Goal: Task Accomplishment & Management: Manage account settings

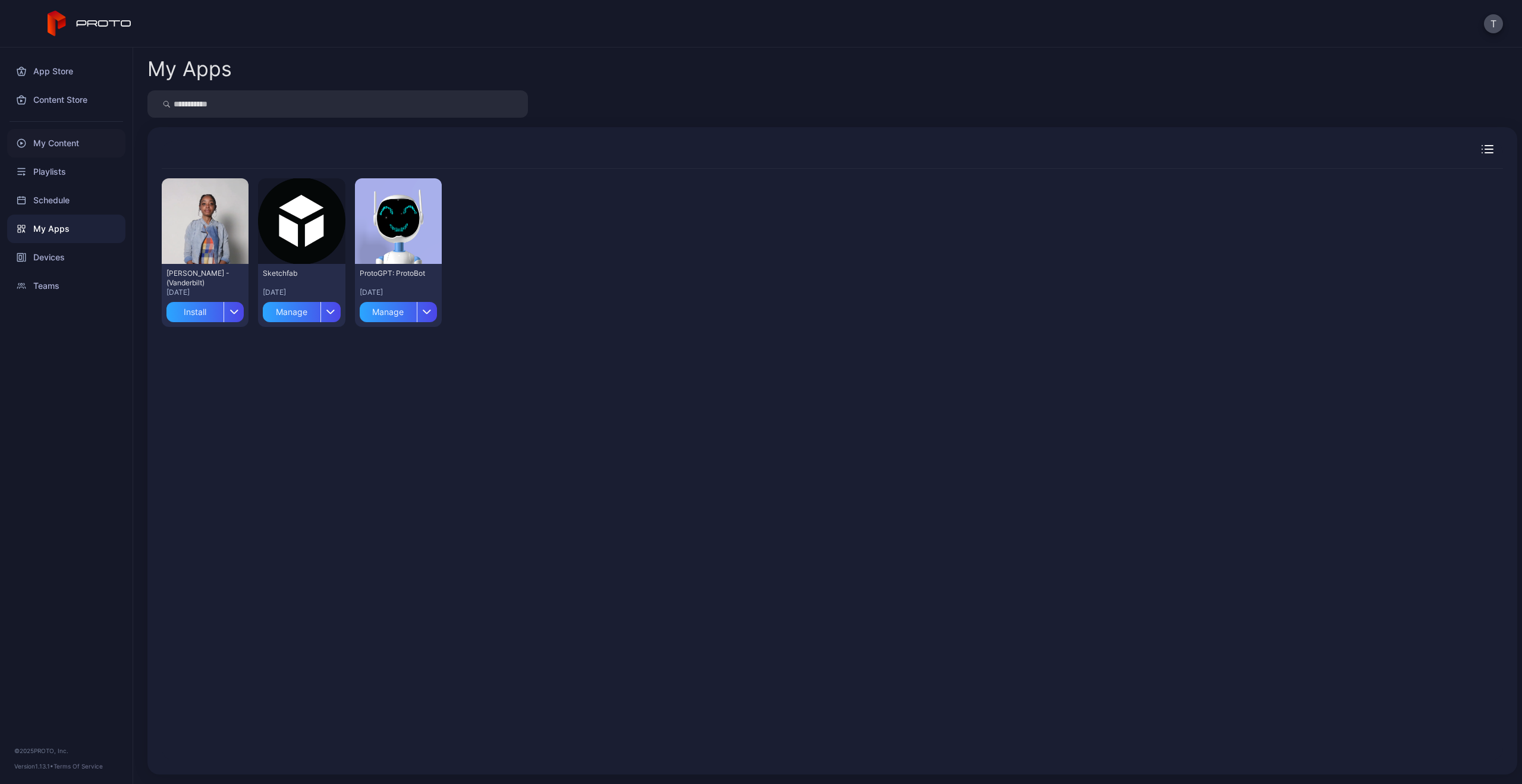
click at [48, 138] on div "My Content" at bounding box center [66, 143] width 118 height 28
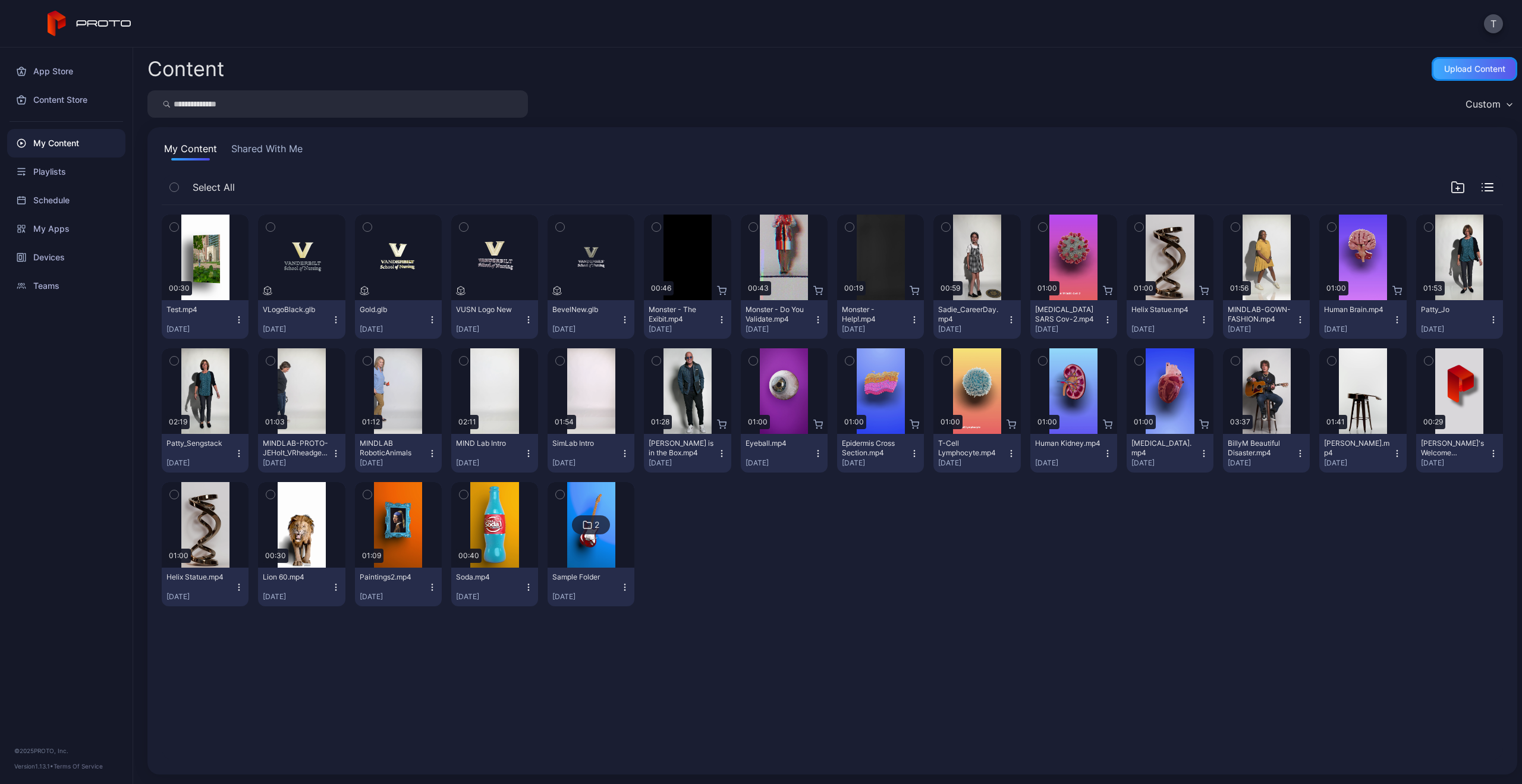
click at [1443, 72] on div "Upload Content" at bounding box center [1474, 69] width 62 height 9
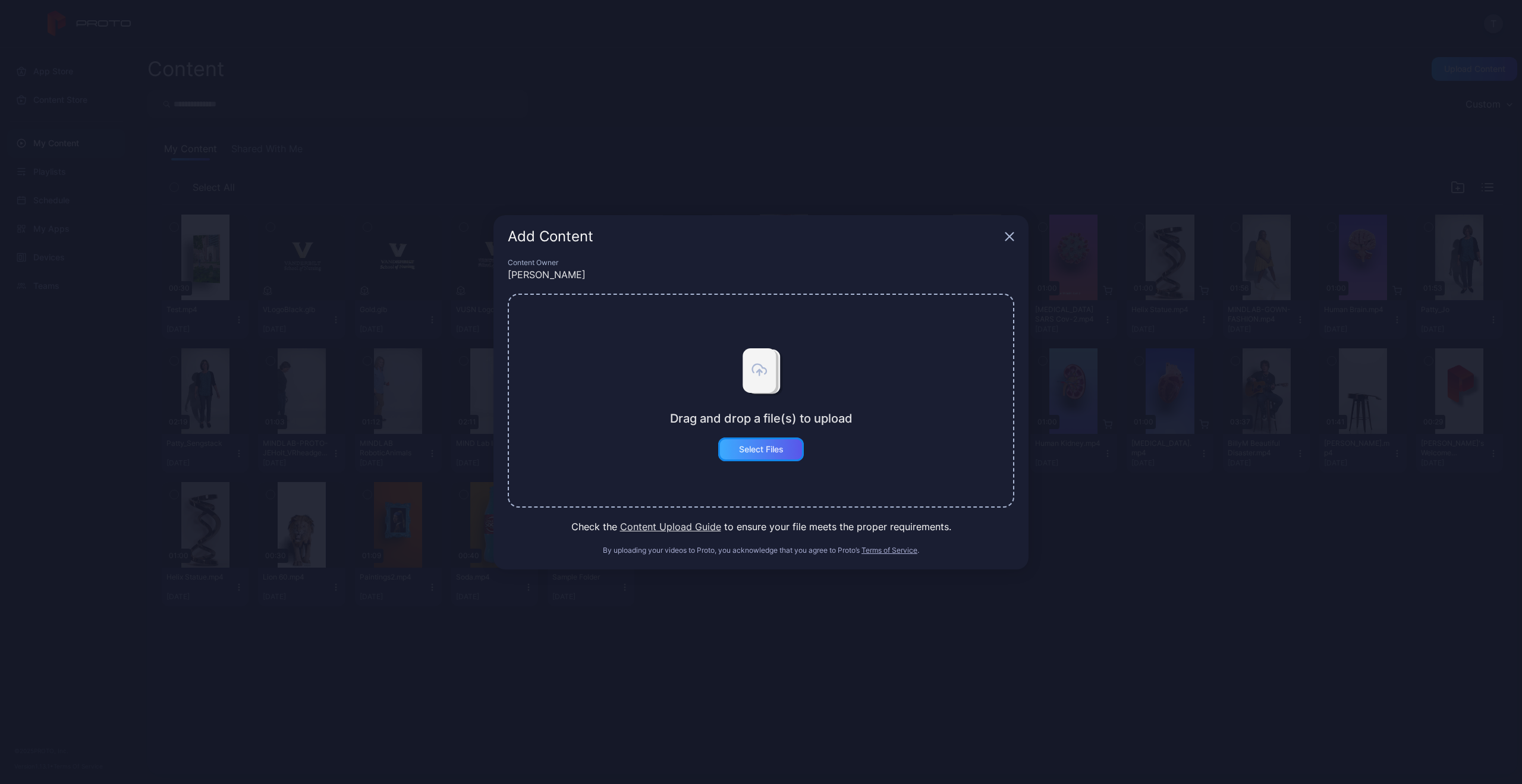
click at [765, 454] on div "Select Files" at bounding box center [761, 449] width 85 height 24
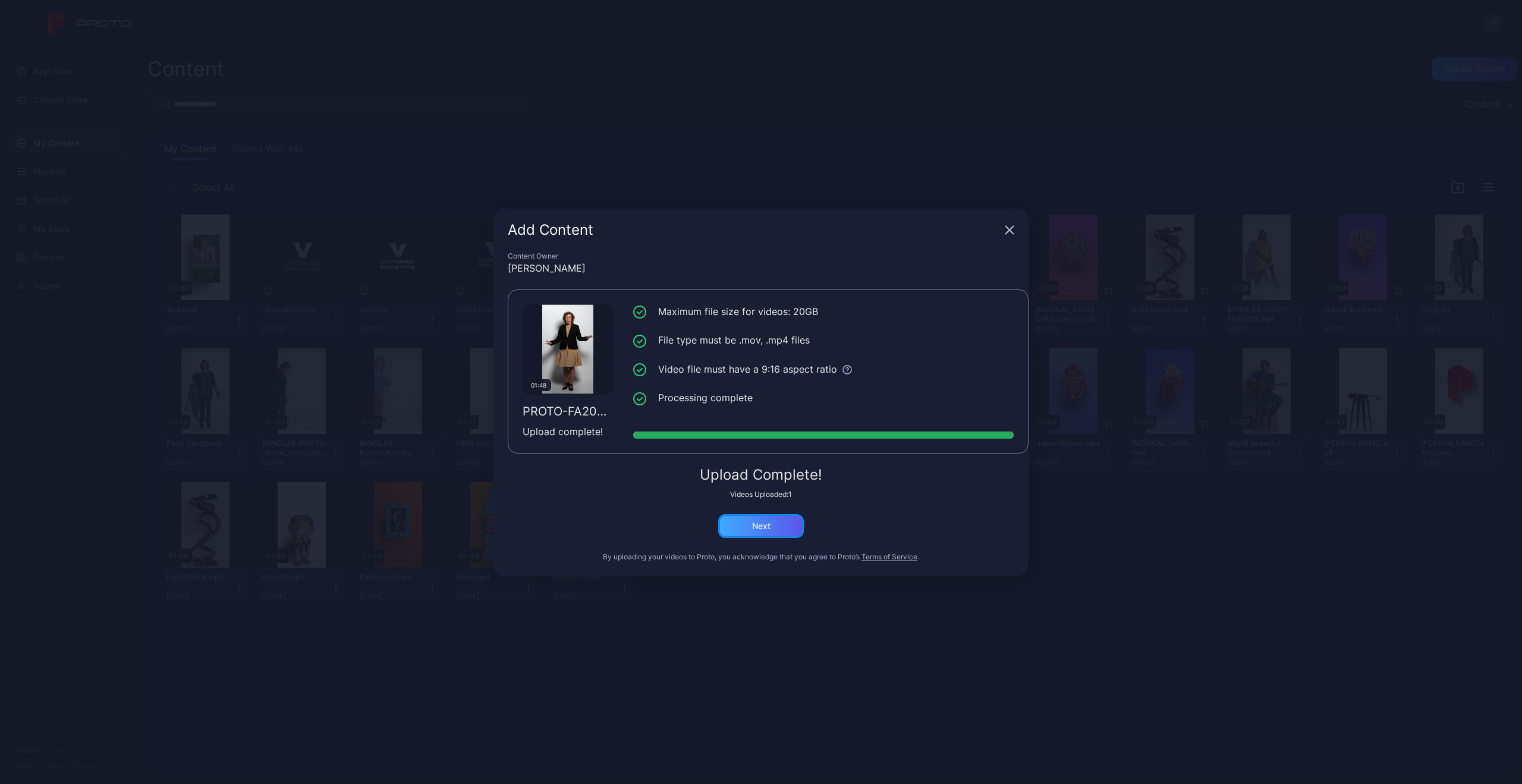
click at [781, 532] on div "Next" at bounding box center [761, 526] width 85 height 24
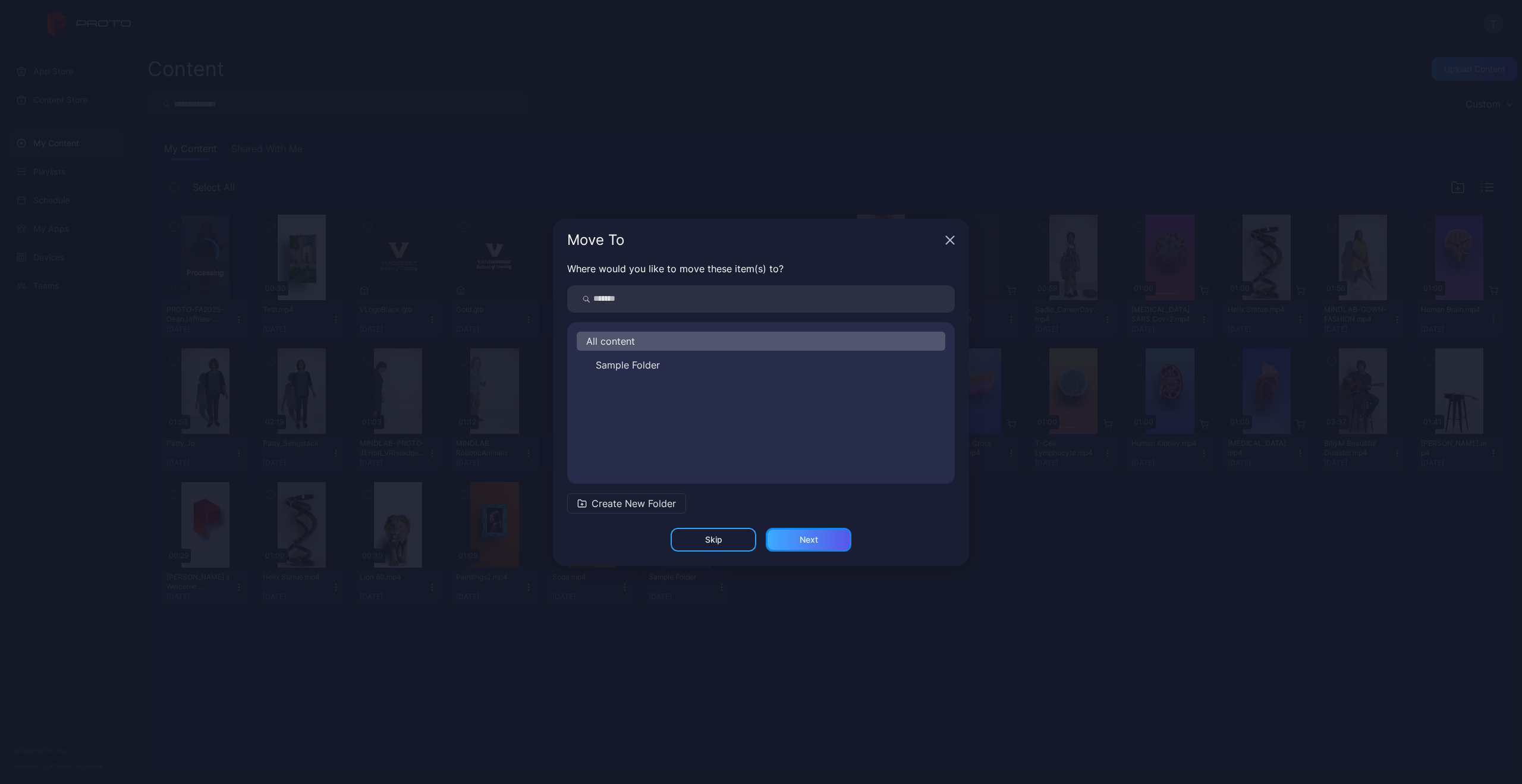
click at [807, 541] on div "Next" at bounding box center [808, 540] width 18 height 9
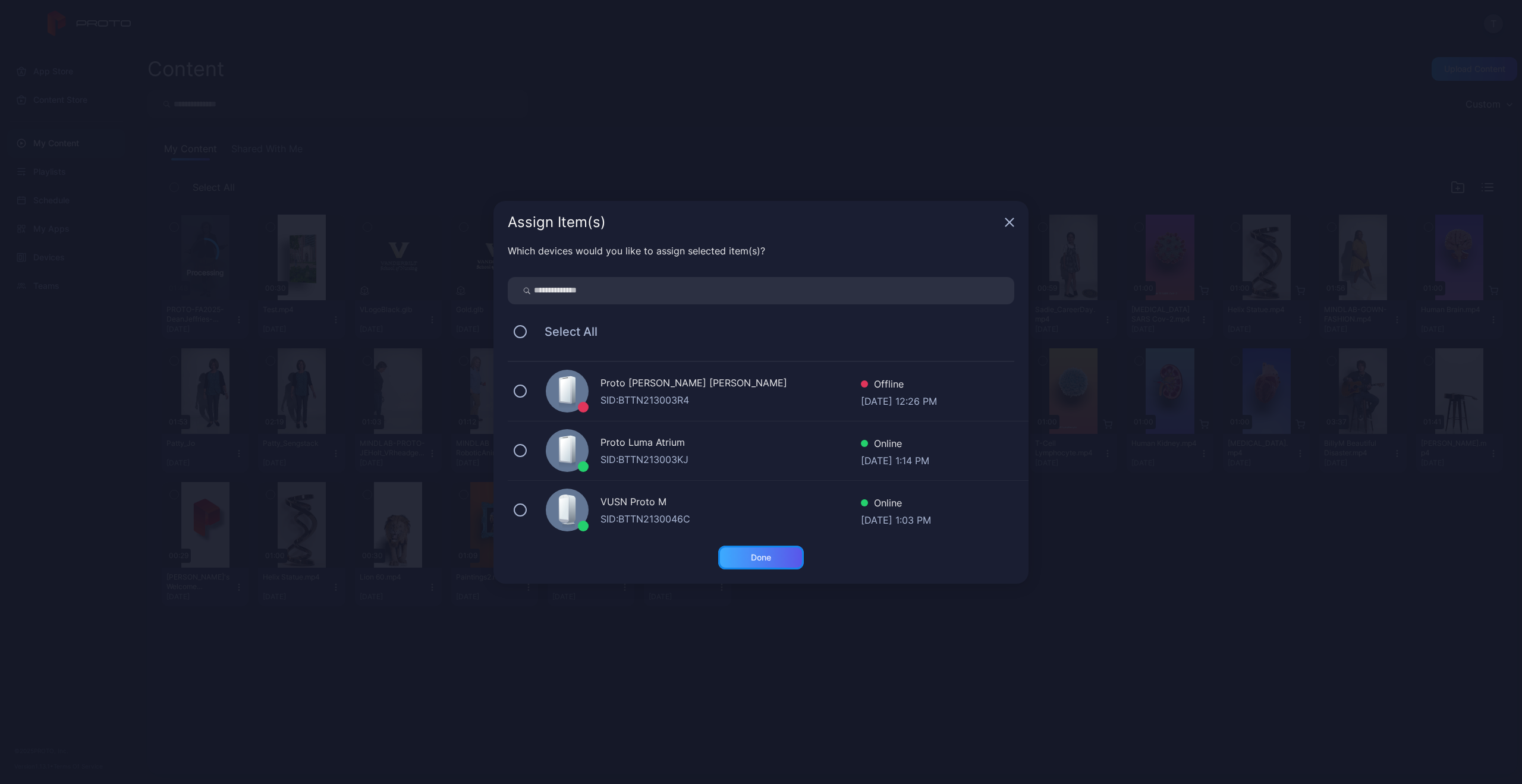
click at [767, 561] on div "Done" at bounding box center [761, 557] width 85 height 24
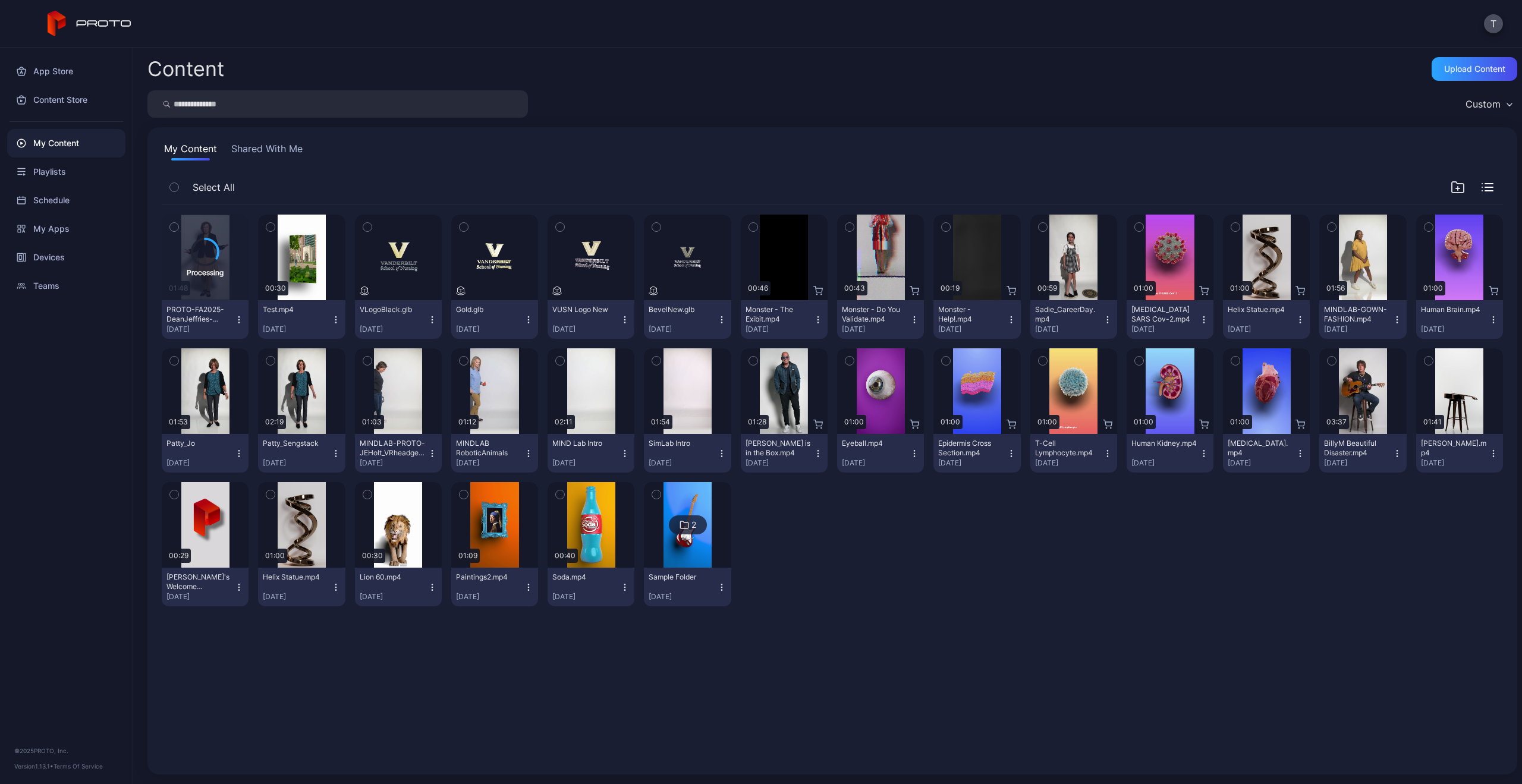
click at [240, 321] on icon "button" at bounding box center [239, 320] width 9 height 9
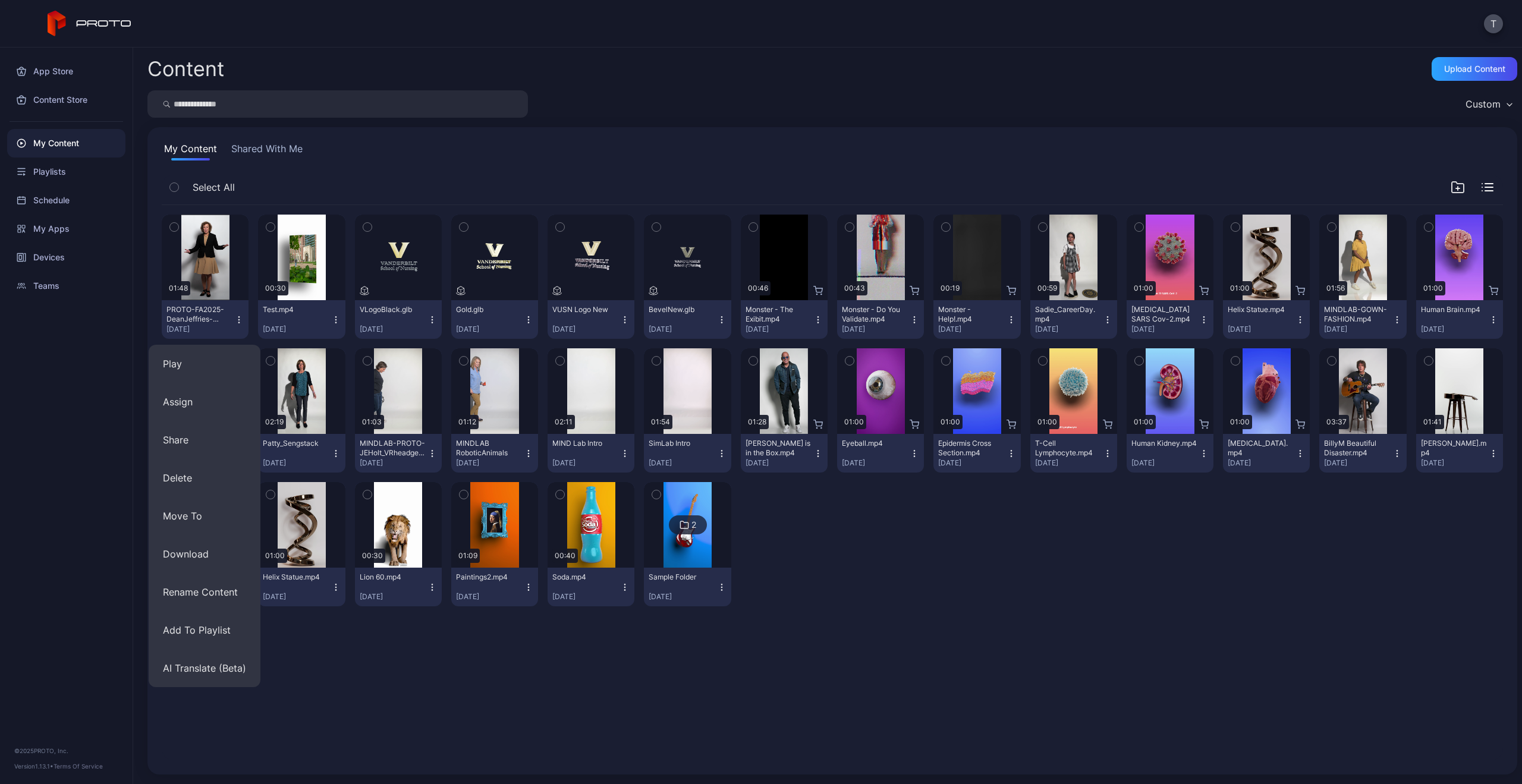
click at [1048, 586] on div "Preview 01:48 PROTO-FA2025-DeanJeffries-01.mp4 [DATE] Preview 00:30 Test.mp4 [D…" at bounding box center [833, 411] width 1341 height 411
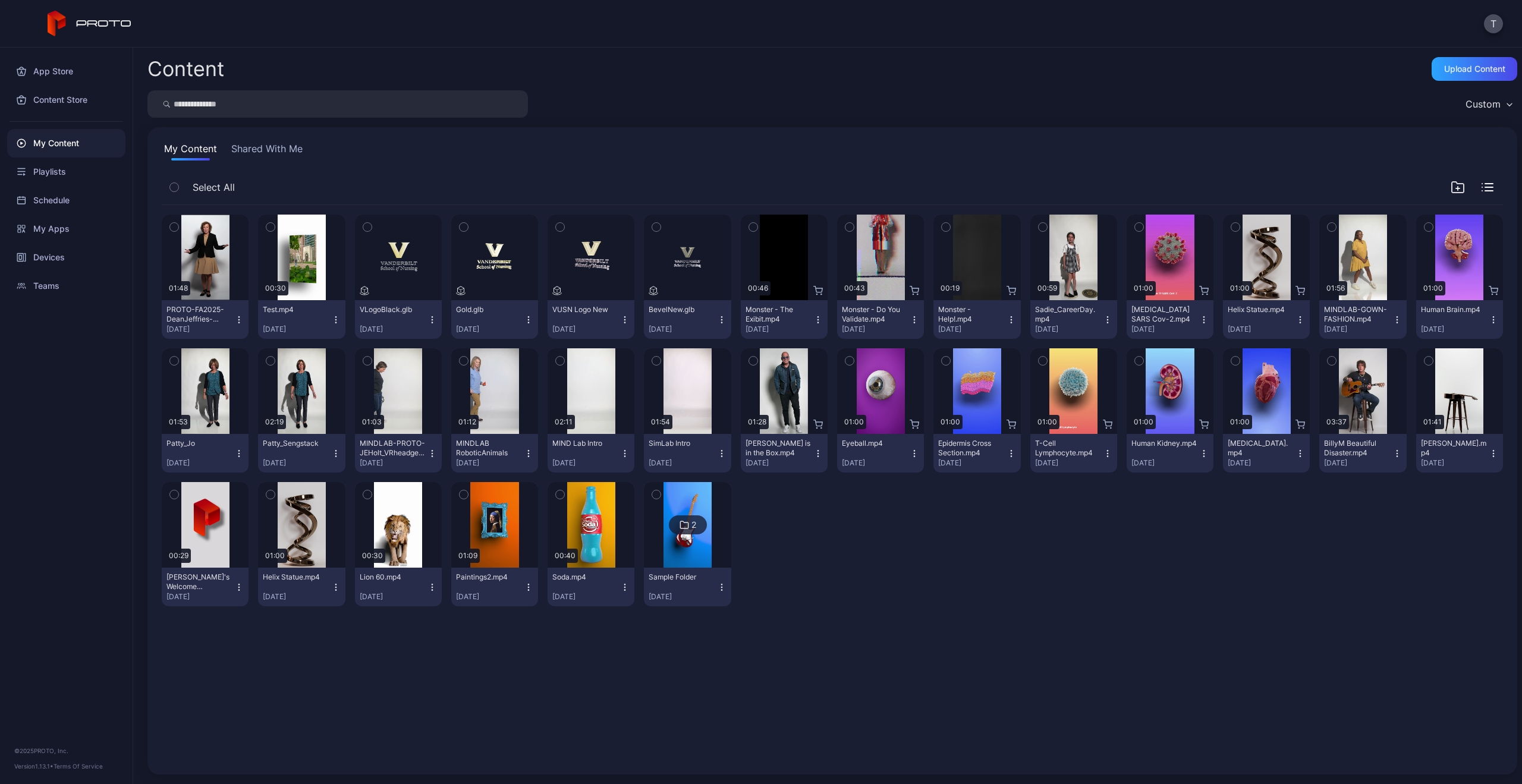
click at [240, 319] on icon "button" at bounding box center [239, 320] width 9 height 9
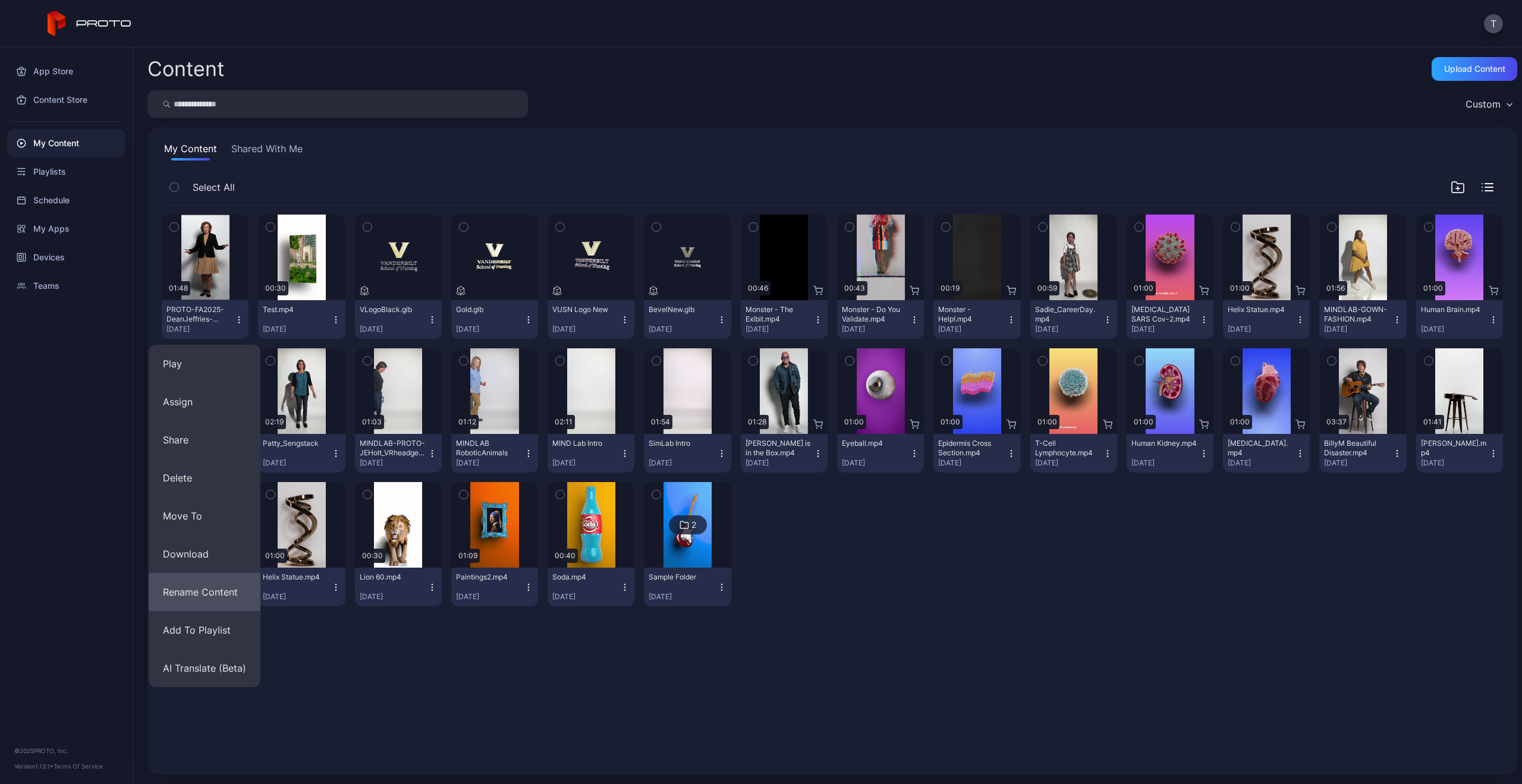
click at [221, 586] on button "Rename Content" at bounding box center [205, 592] width 112 height 38
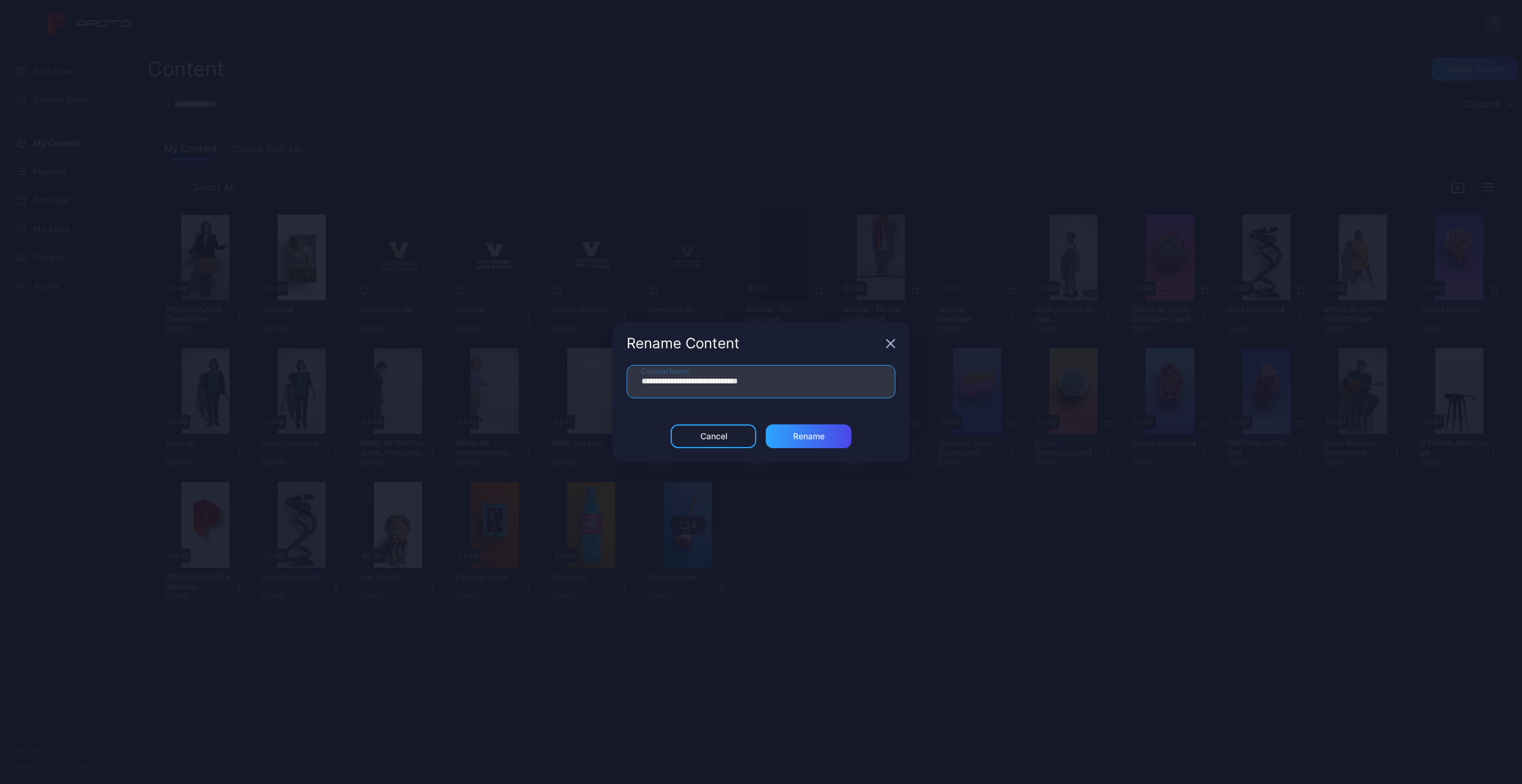
drag, startPoint x: 705, startPoint y: 379, endPoint x: 478, endPoint y: 367, distance: 227.3
click at [485, 370] on div "**********" at bounding box center [761, 392] width 1522 height 784
click at [664, 380] on input "**********" at bounding box center [761, 381] width 269 height 33
type input "**********"
click at [809, 440] on div "Rename" at bounding box center [808, 436] width 85 height 24
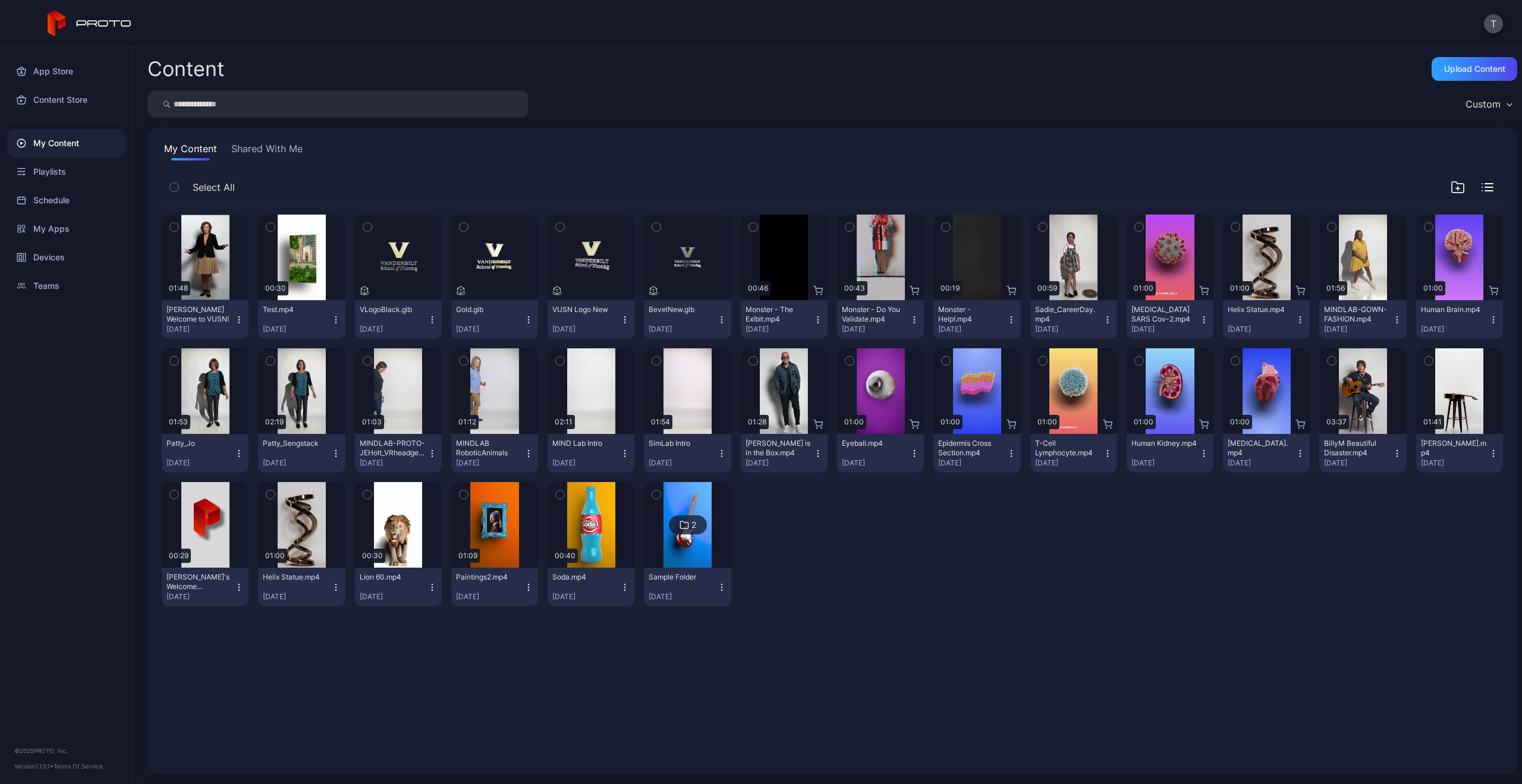
click at [331, 322] on icon "button" at bounding box center [336, 320] width 9 height 9
click at [1084, 605] on div "Preview 01:48 [PERSON_NAME] Welcome to VUSN! [DATE] Preview 00:30 Test.mp4 [DAT…" at bounding box center [833, 411] width 1341 height 411
click at [622, 323] on icon "button" at bounding box center [625, 320] width 9 height 9
click at [893, 554] on div "Preview 01:48 [PERSON_NAME] Welcome to VUSN! [DATE] Preview 00:30 Test.mp4 [DAT…" at bounding box center [833, 411] width 1341 height 411
click at [241, 315] on icon "button" at bounding box center [239, 320] width 9 height 9
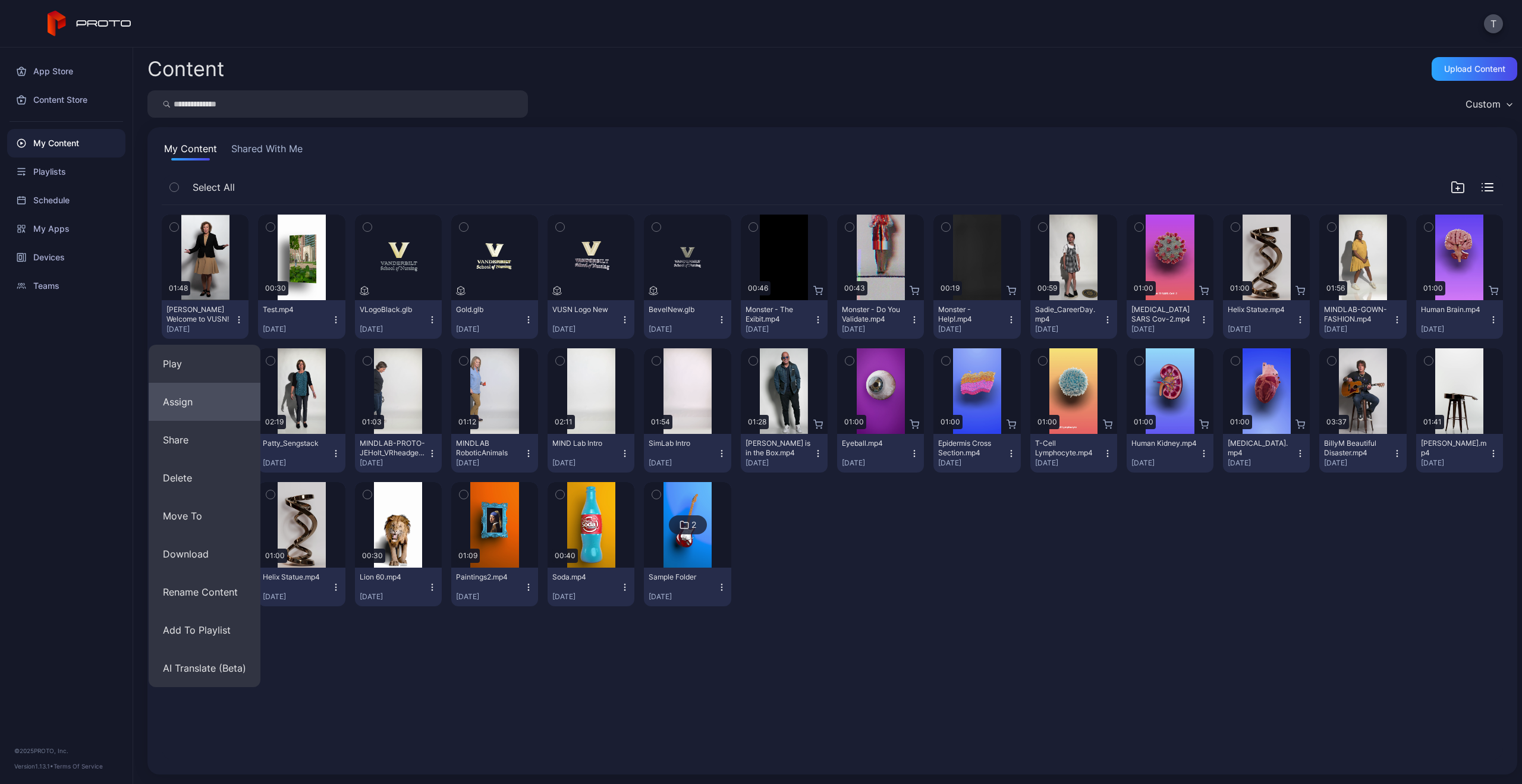
click at [209, 393] on button "Assign" at bounding box center [205, 401] width 112 height 38
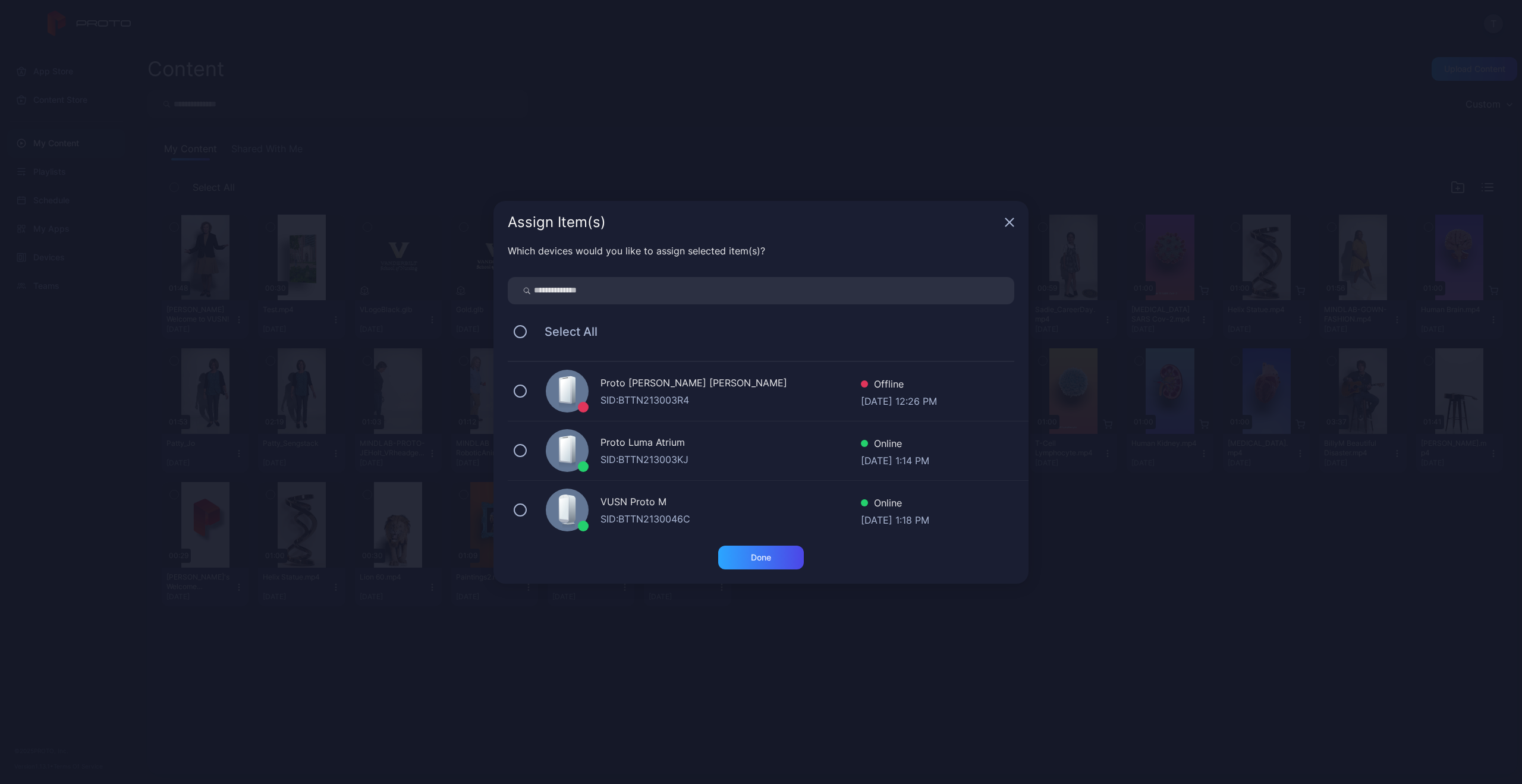
click at [526, 508] on button at bounding box center [520, 510] width 13 height 13
click at [786, 561] on div "Done" at bounding box center [761, 557] width 85 height 24
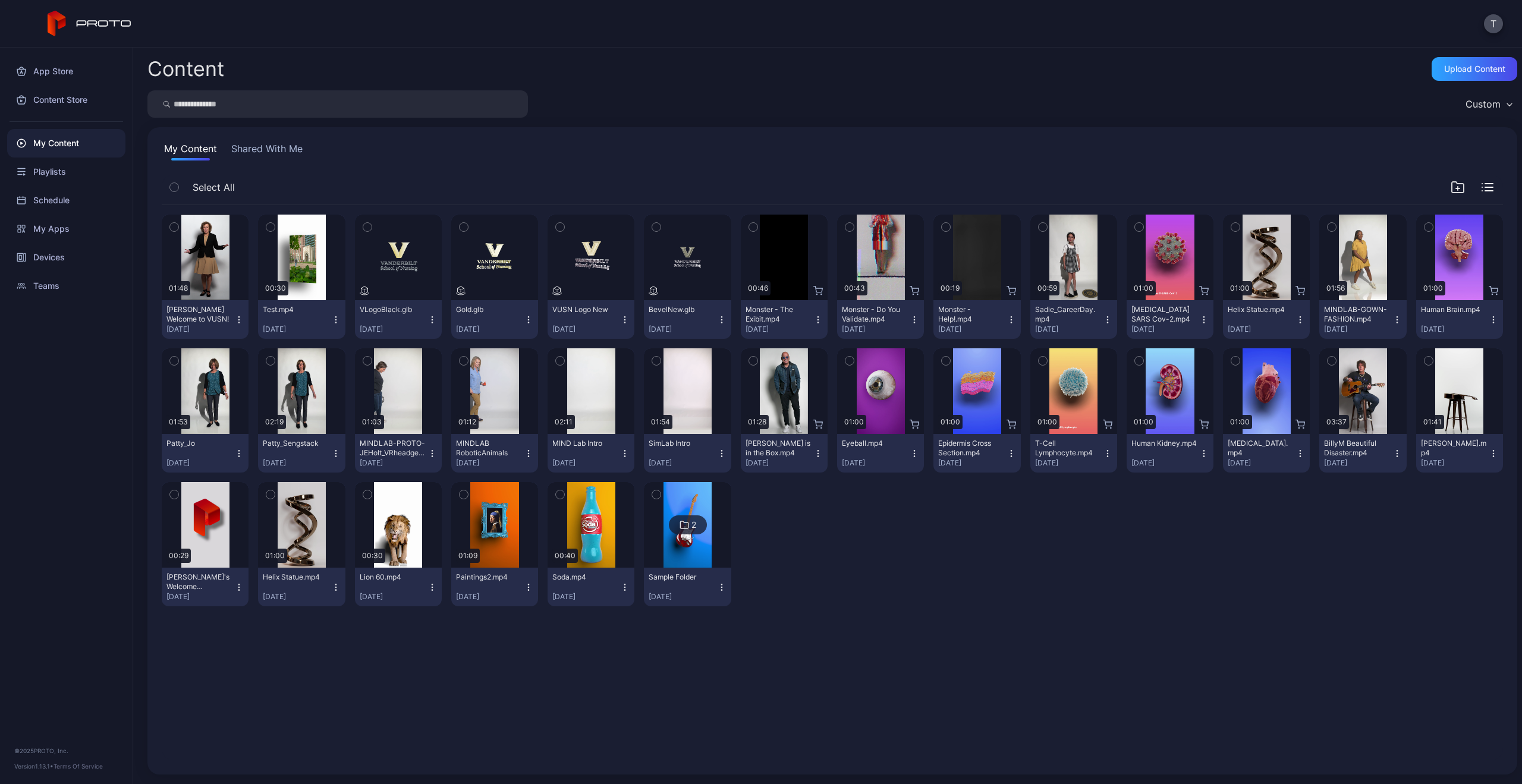
click at [336, 320] on icon "button" at bounding box center [336, 320] width 9 height 9
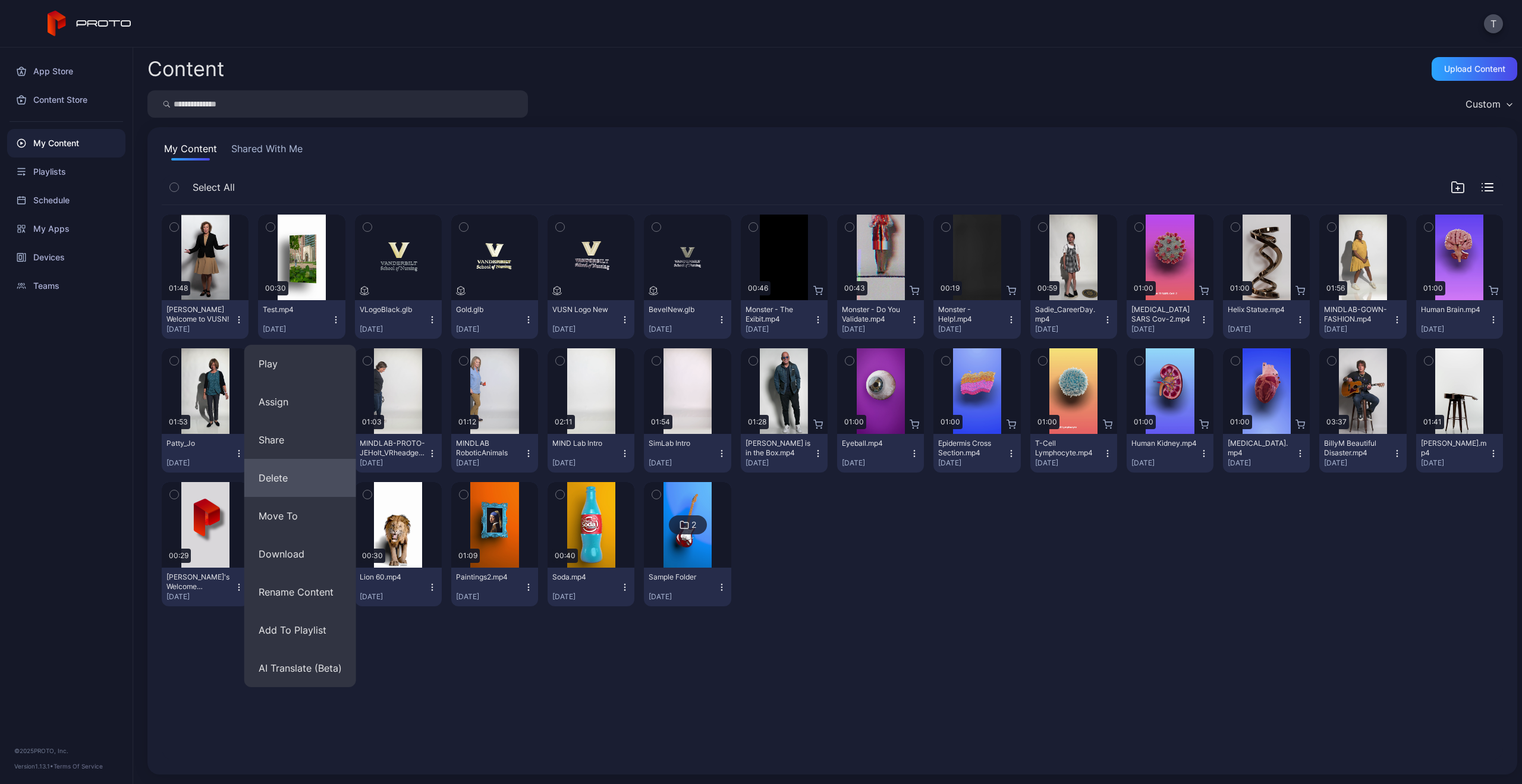
click at [307, 476] on button "Delete" at bounding box center [300, 478] width 112 height 38
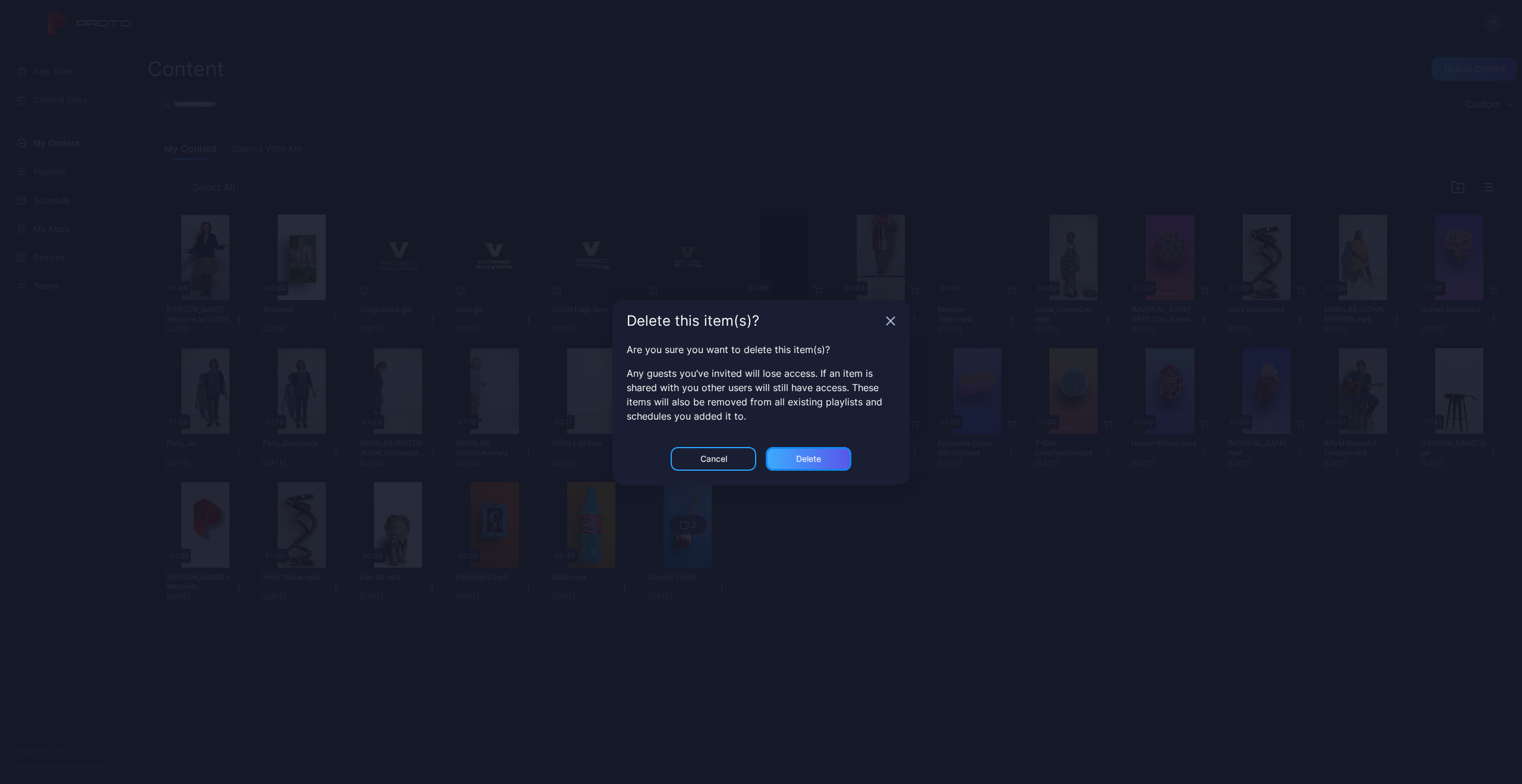
click at [799, 453] on div "Delete" at bounding box center [808, 458] width 85 height 24
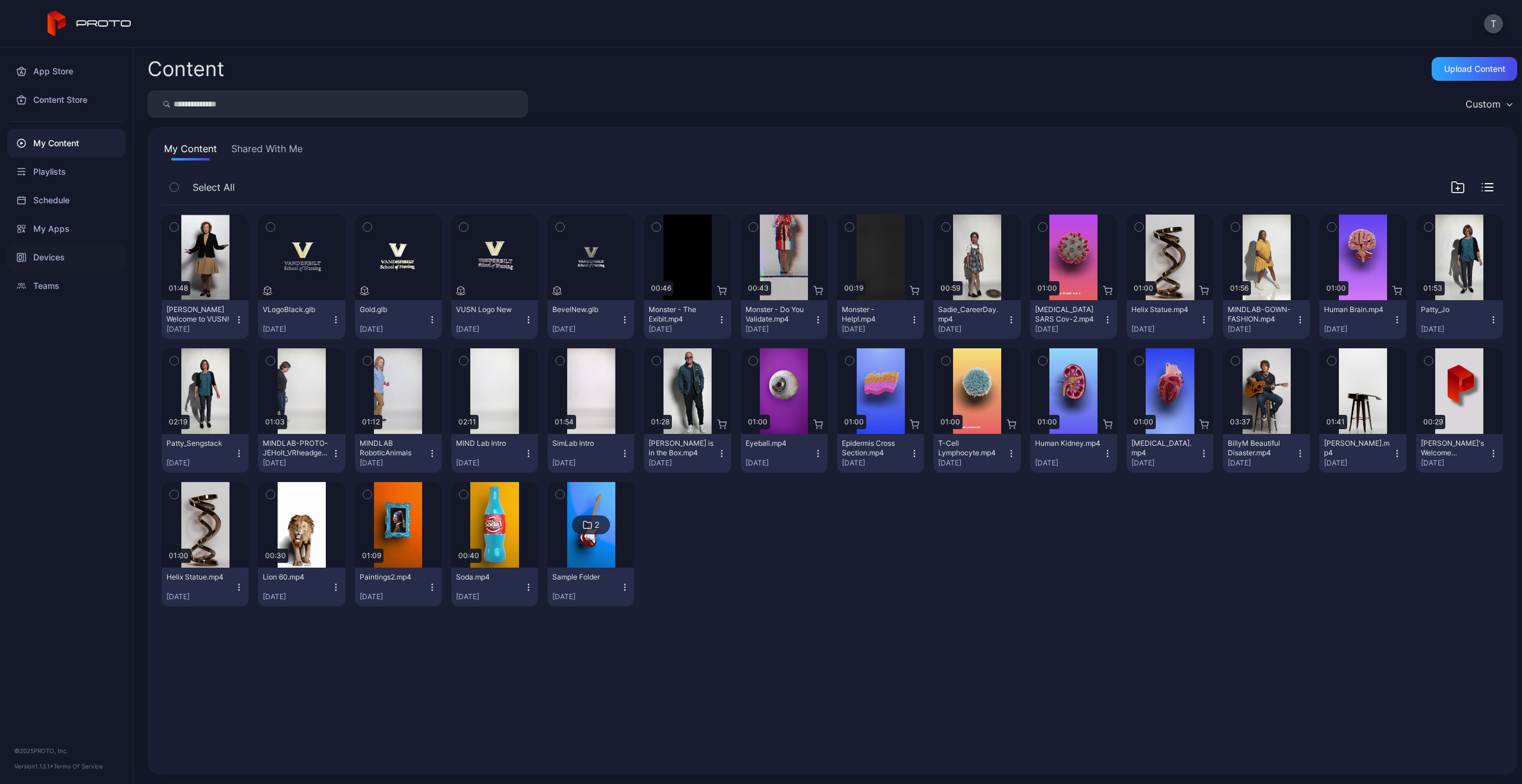
click at [45, 253] on div "Devices" at bounding box center [66, 258] width 118 height 28
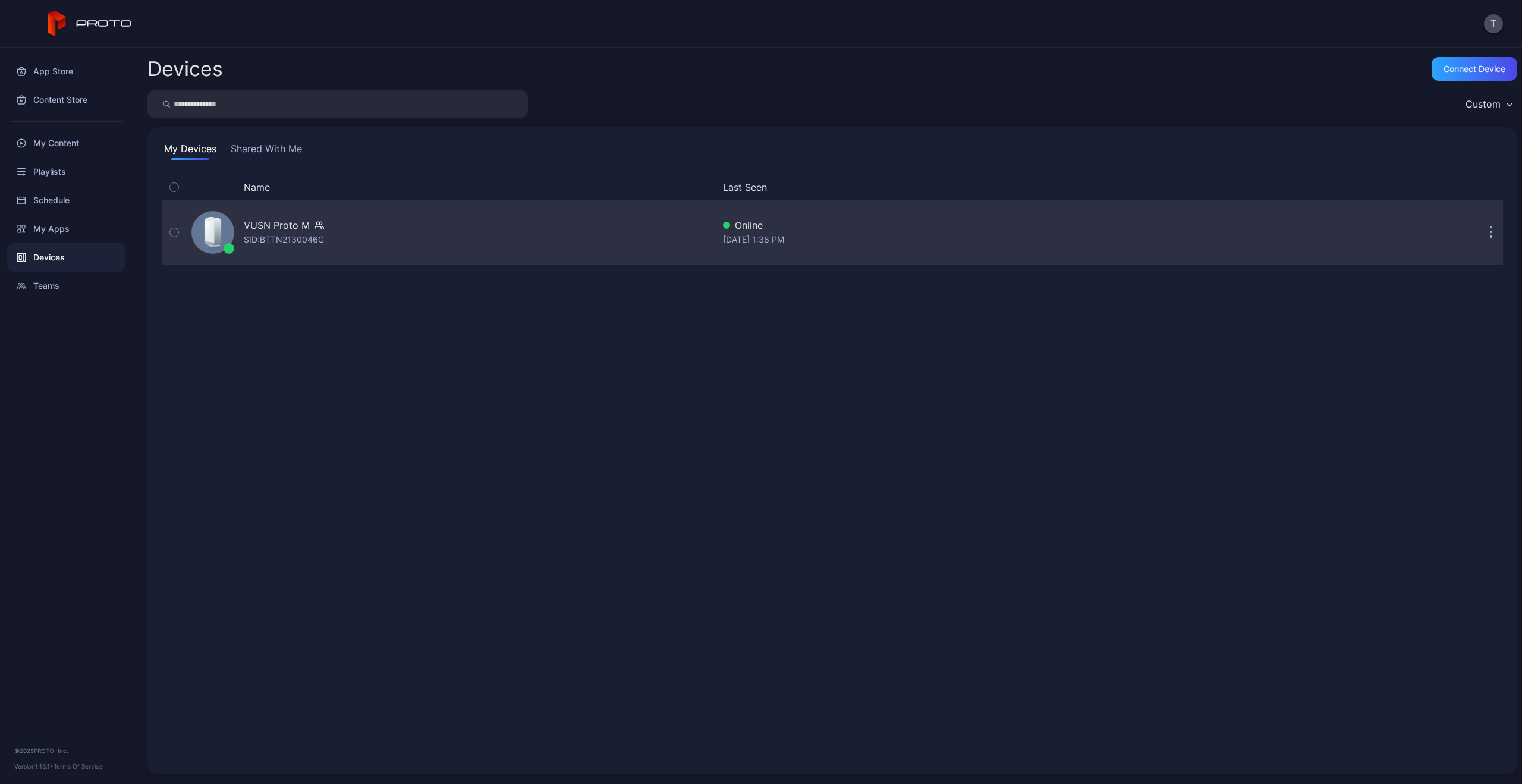
click at [274, 229] on div "VUSN Proto M" at bounding box center [277, 224] width 66 height 14
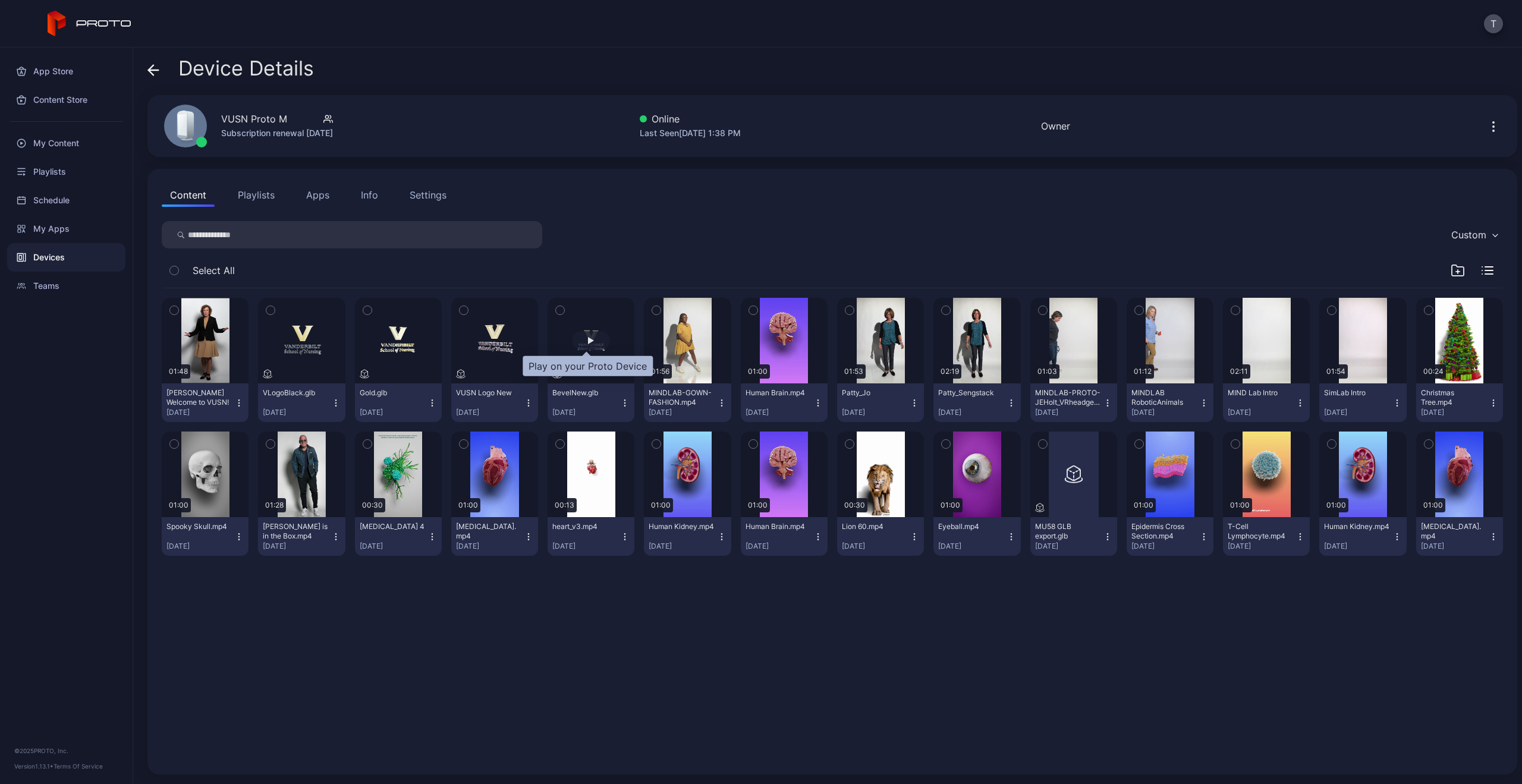
click at [588, 339] on div "button" at bounding box center [591, 341] width 6 height 8
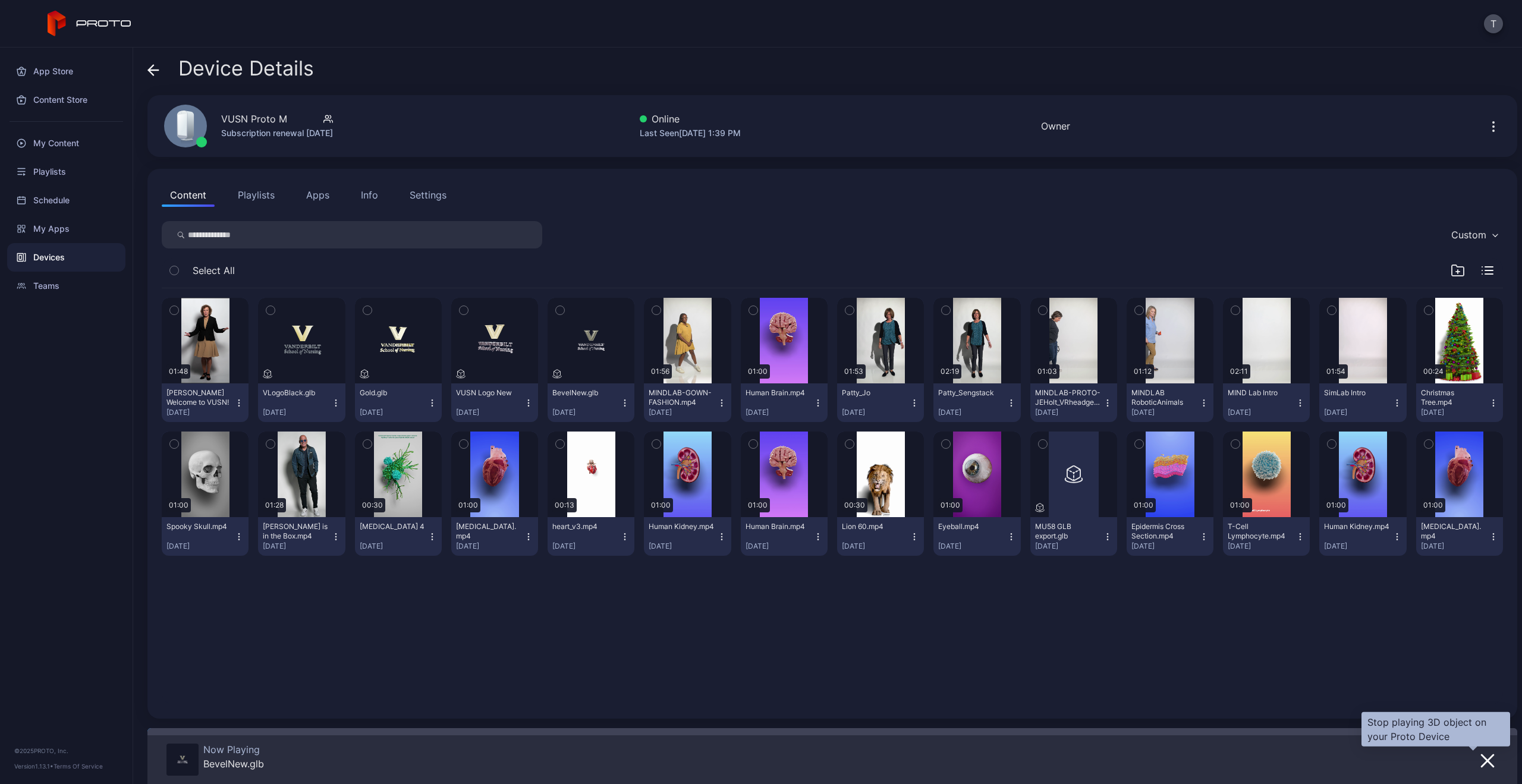
click at [1480, 767] on icon "button" at bounding box center [1487, 760] width 14 height 14
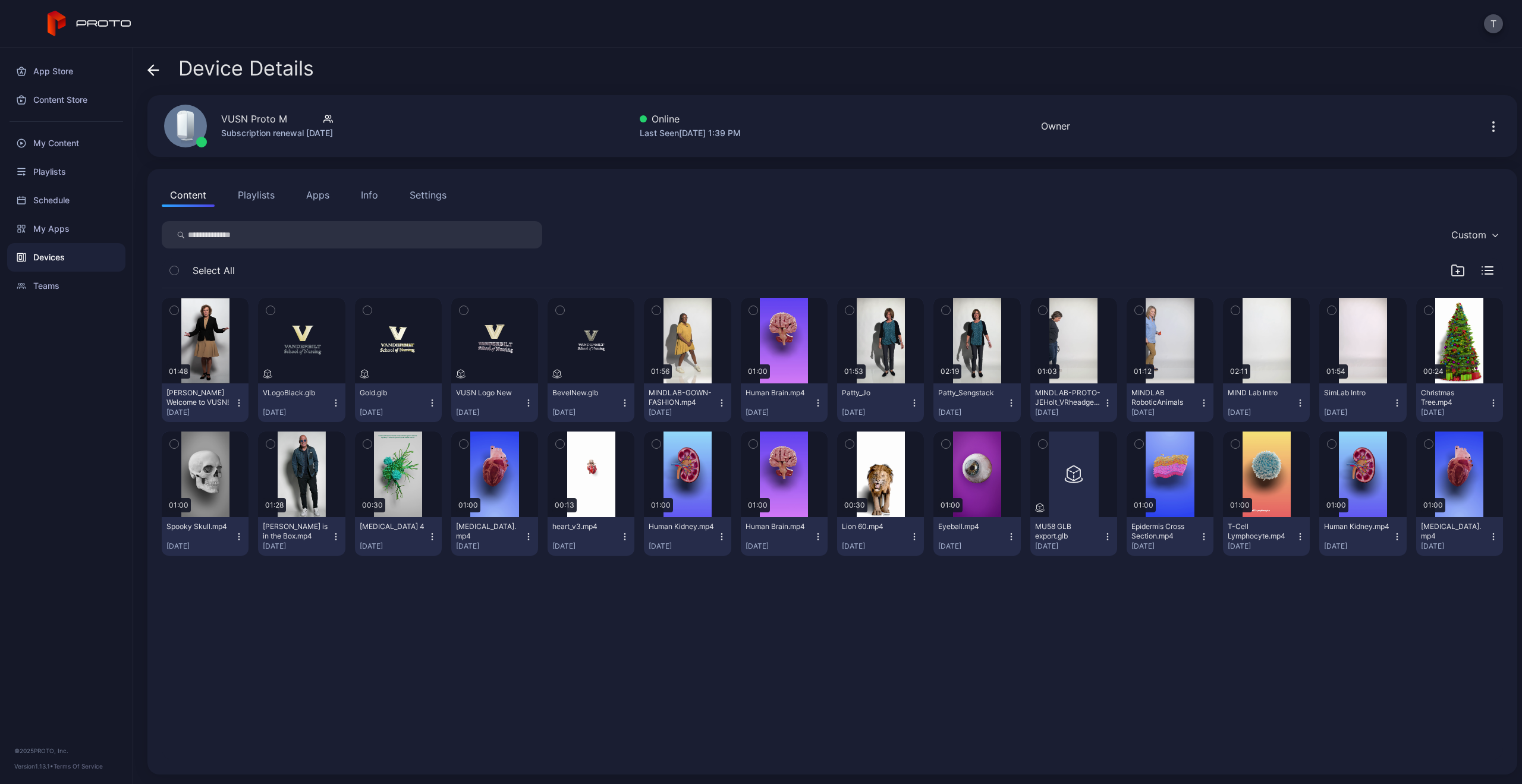
click at [596, 398] on div "BevelNew.glb [DATE]" at bounding box center [586, 402] width 68 height 29
click at [489, 392] on div "VUSN Logo New" at bounding box center [488, 393] width 65 height 9
click at [545, 616] on div "01:48 [PERSON_NAME] Welcome to VUSN! [DATE] VLogoBlack.glb [DATE] Gold.glb [DAT…" at bounding box center [833, 524] width 1360 height 490
click at [528, 402] on icon "button" at bounding box center [528, 402] width 1 height 1
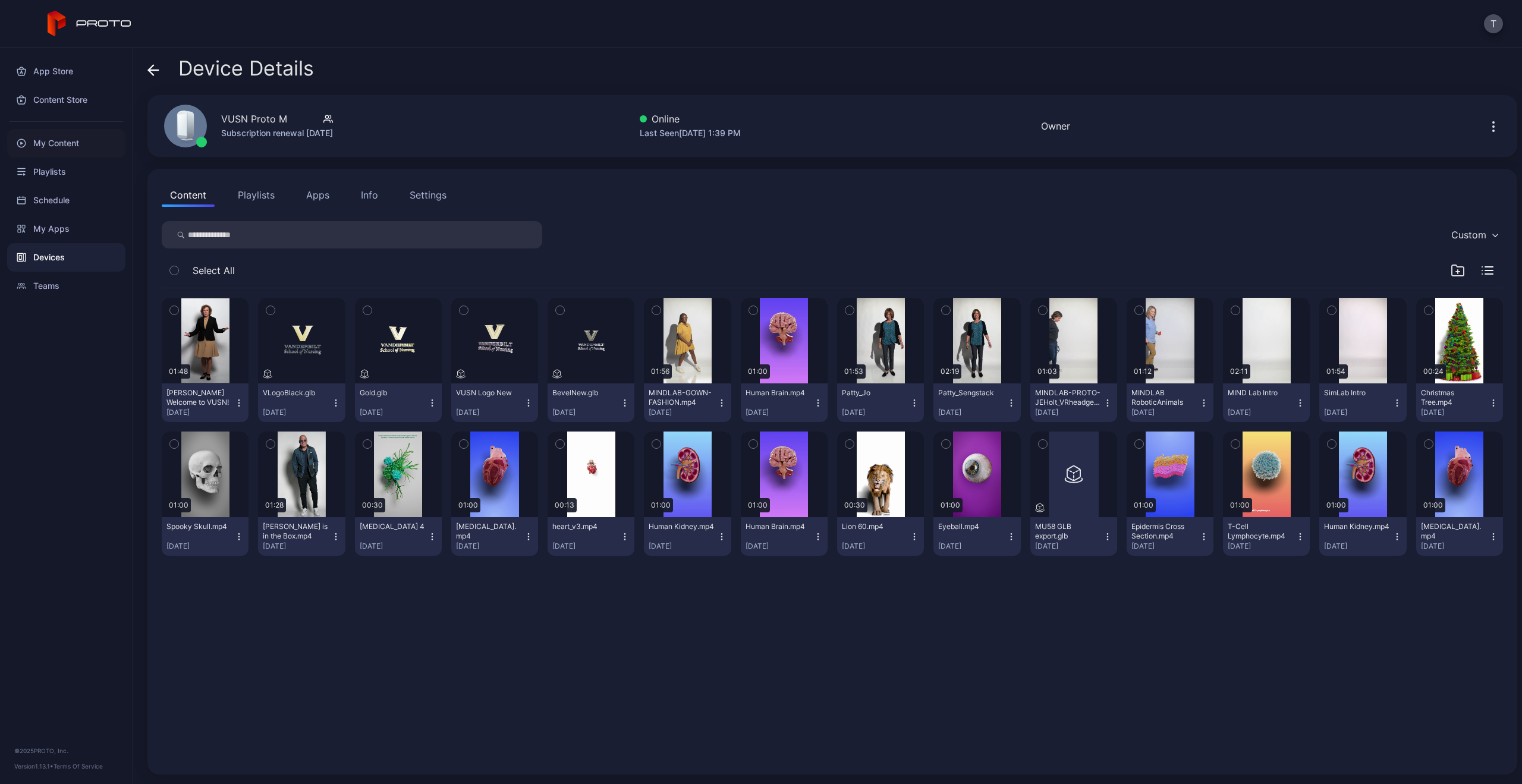
click at [59, 141] on div "My Content" at bounding box center [66, 143] width 118 height 28
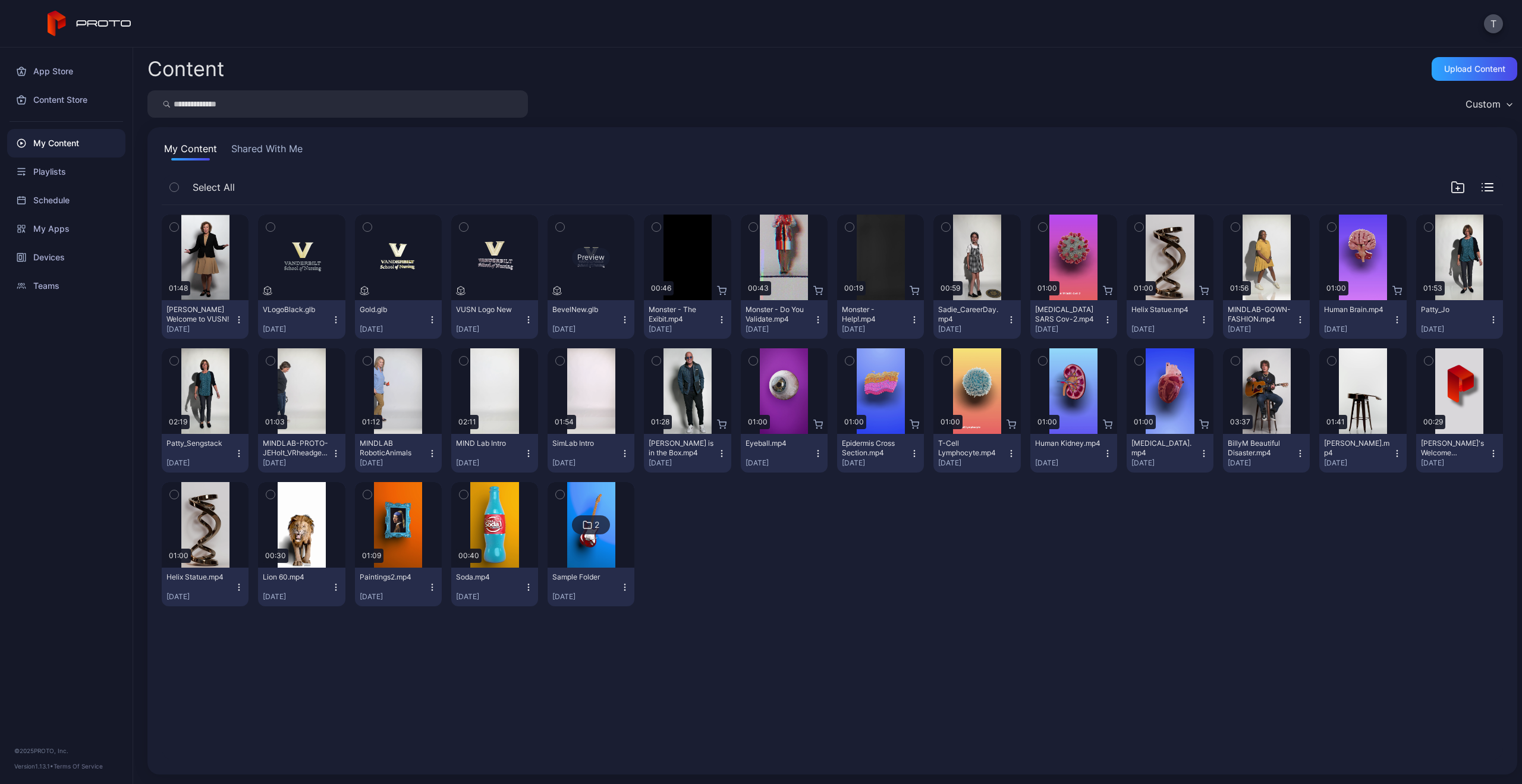
click at [585, 253] on div "Preview" at bounding box center [591, 258] width 38 height 19
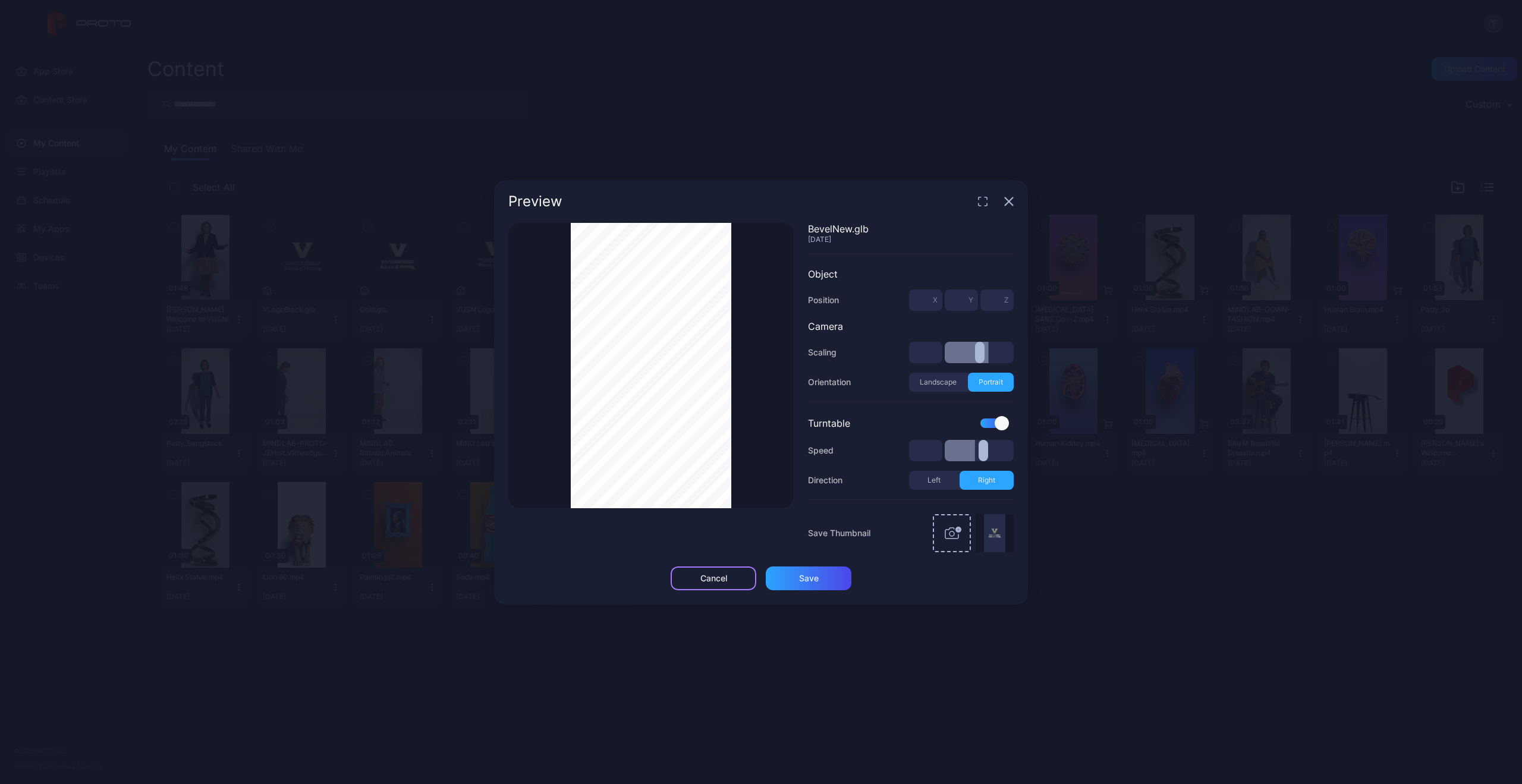
click at [730, 581] on div "Cancel" at bounding box center [713, 578] width 85 height 24
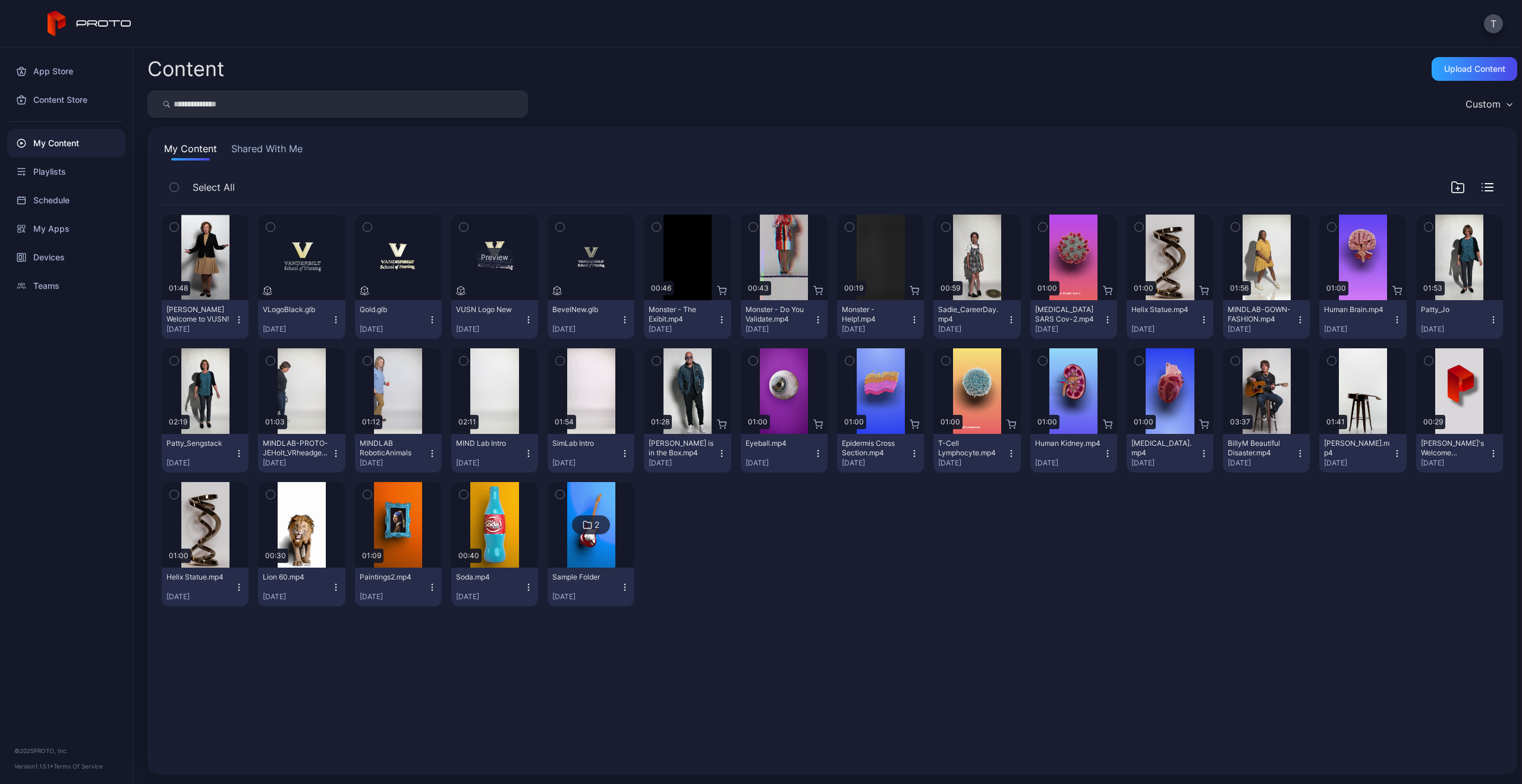
click at [498, 255] on div "Preview" at bounding box center [494, 258] width 38 height 19
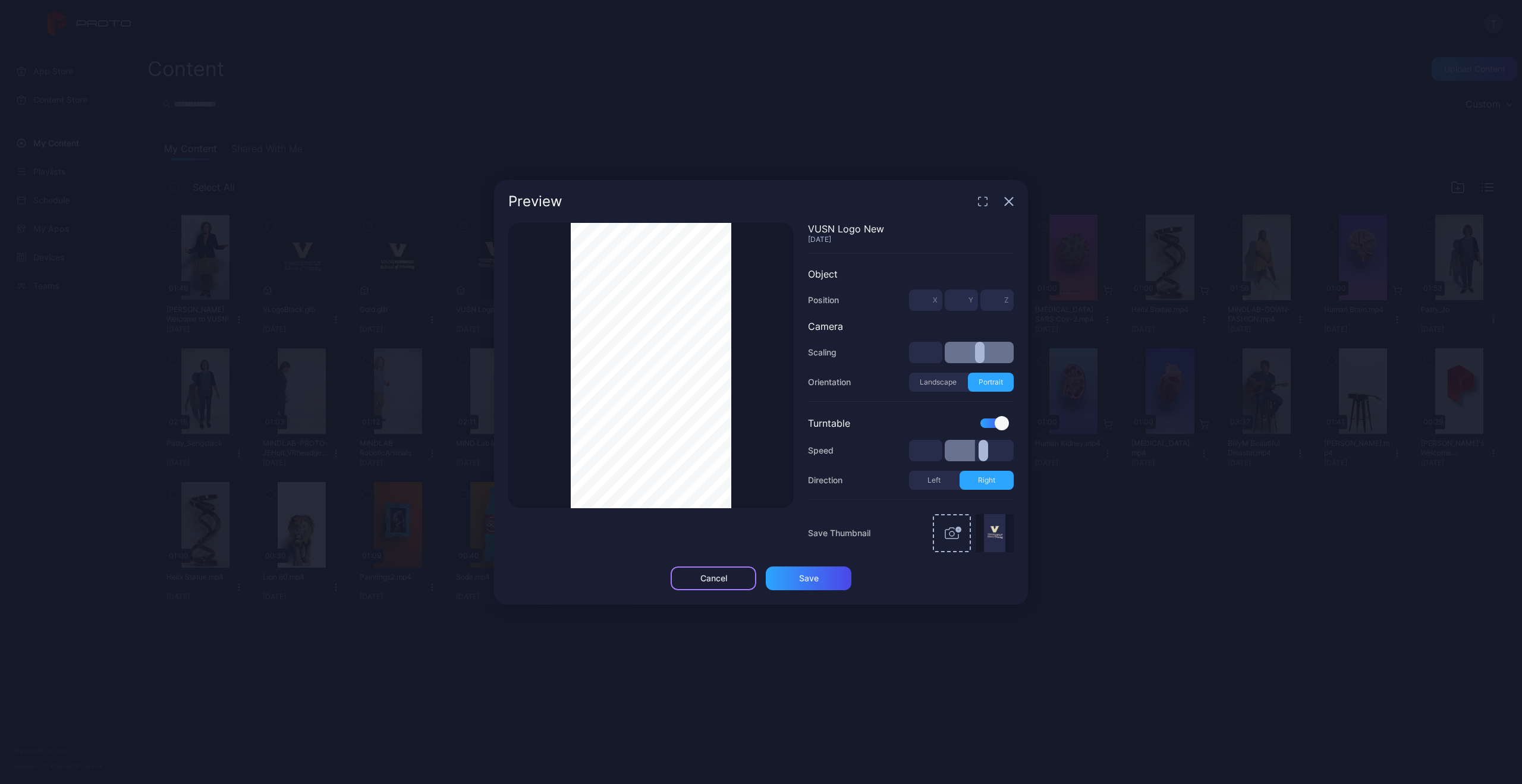
type input "**"
click at [725, 581] on div "Cancel" at bounding box center [713, 579] width 27 height 9
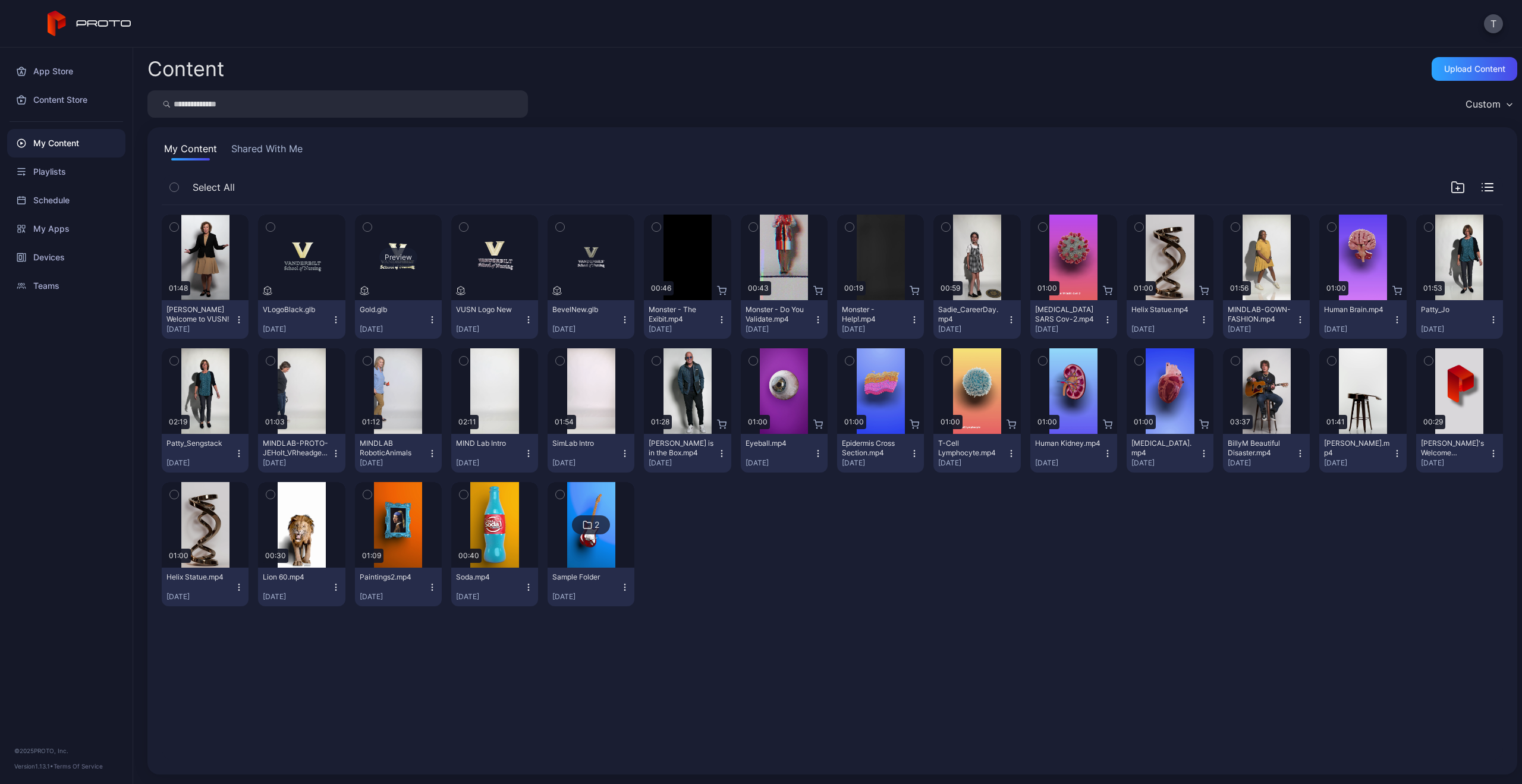
click at [392, 258] on div "Preview" at bounding box center [398, 258] width 38 height 19
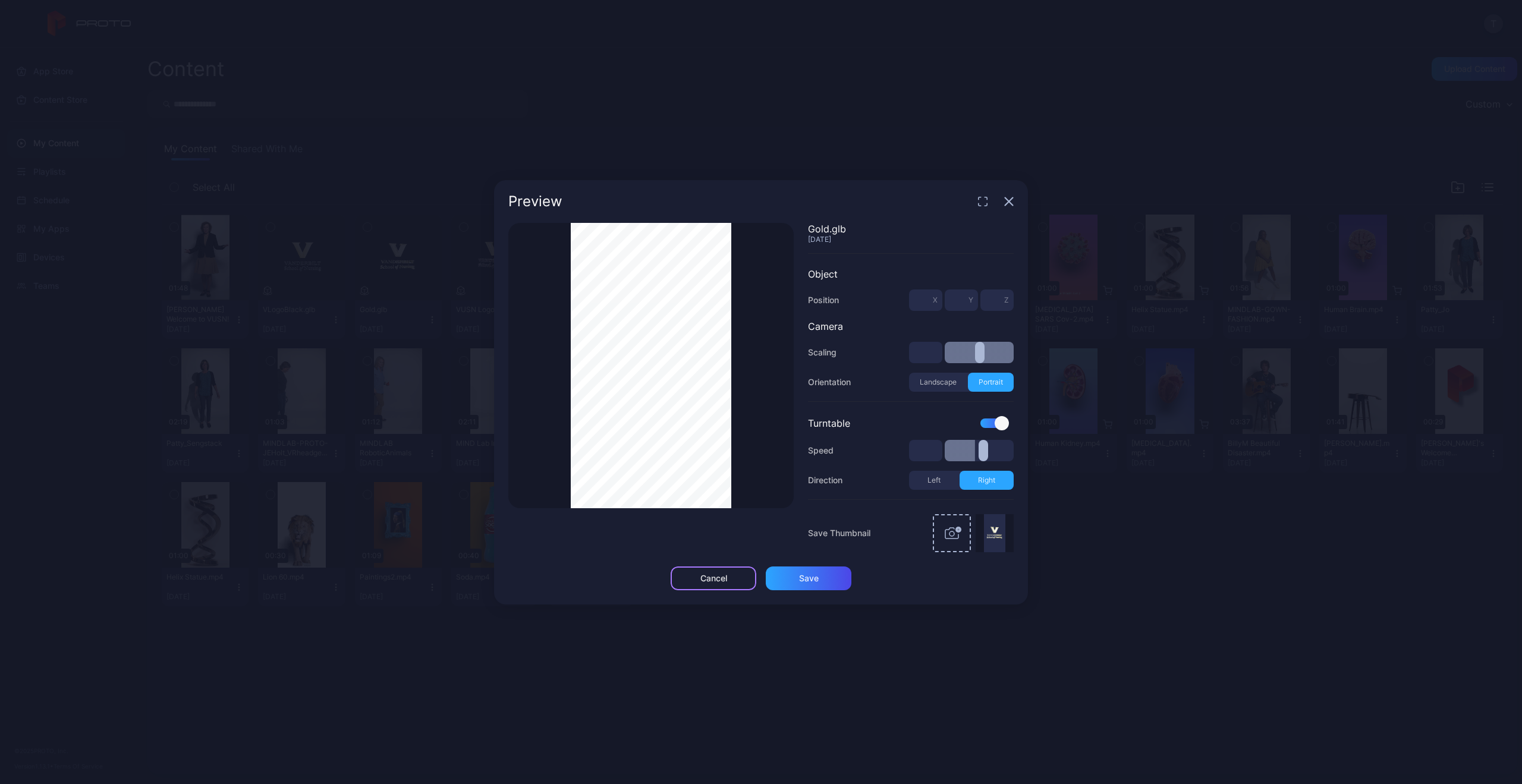
type input "**"
click at [739, 581] on div "Cancel" at bounding box center [713, 578] width 85 height 24
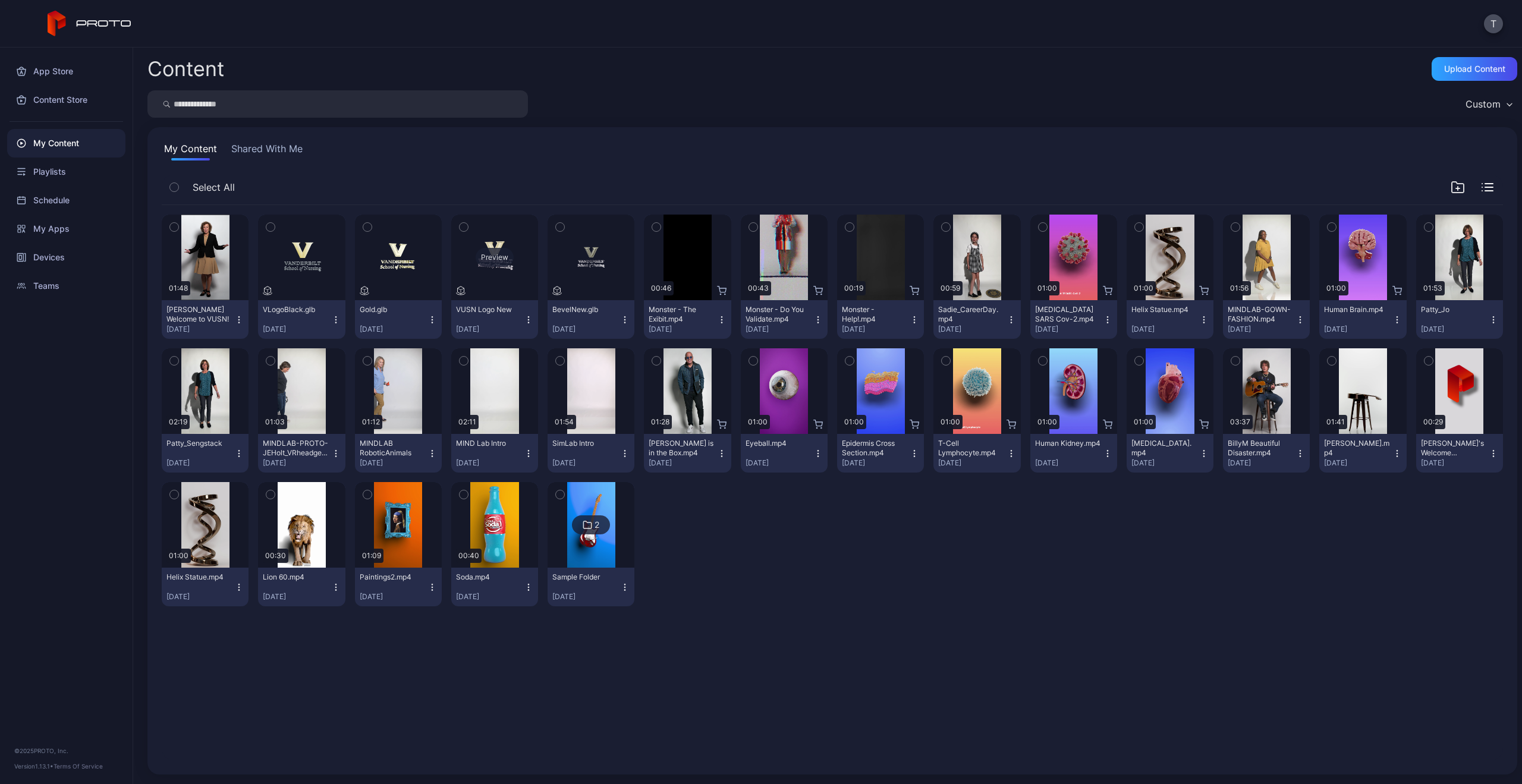
click at [490, 256] on div "Preview" at bounding box center [494, 258] width 38 height 19
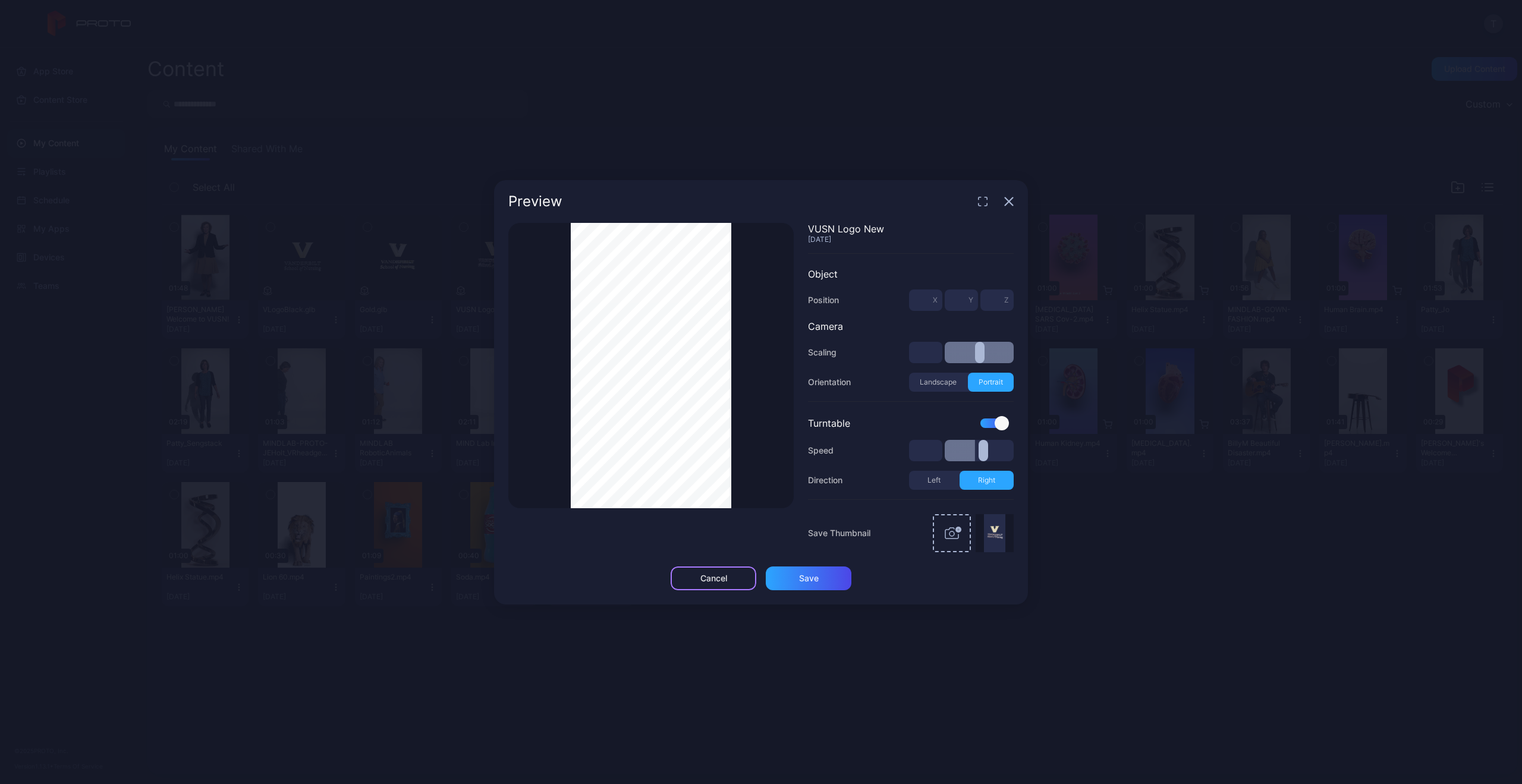
type input "**"
click at [739, 570] on div "Cancel" at bounding box center [713, 578] width 85 height 24
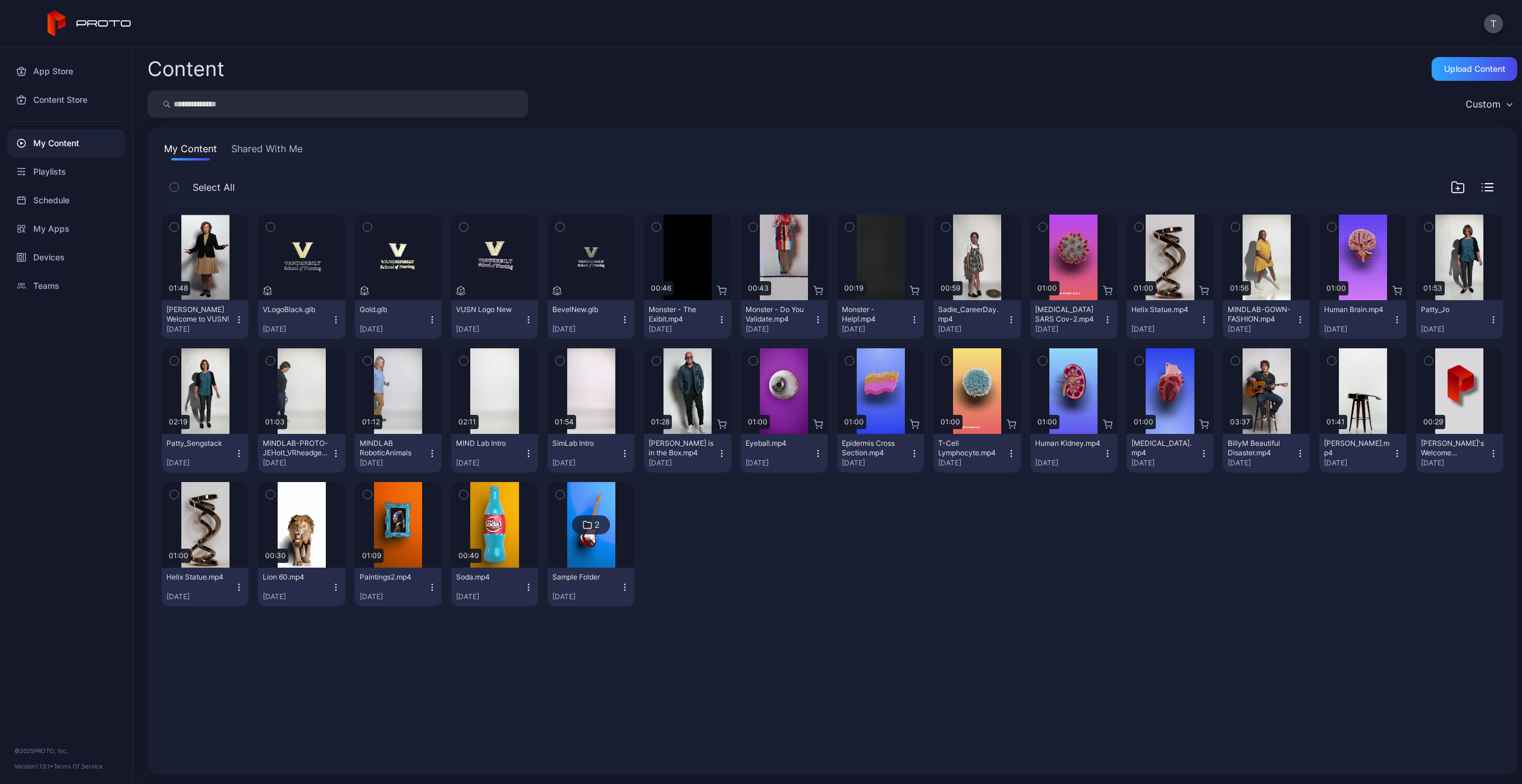
click at [524, 319] on icon "button" at bounding box center [528, 320] width 9 height 9
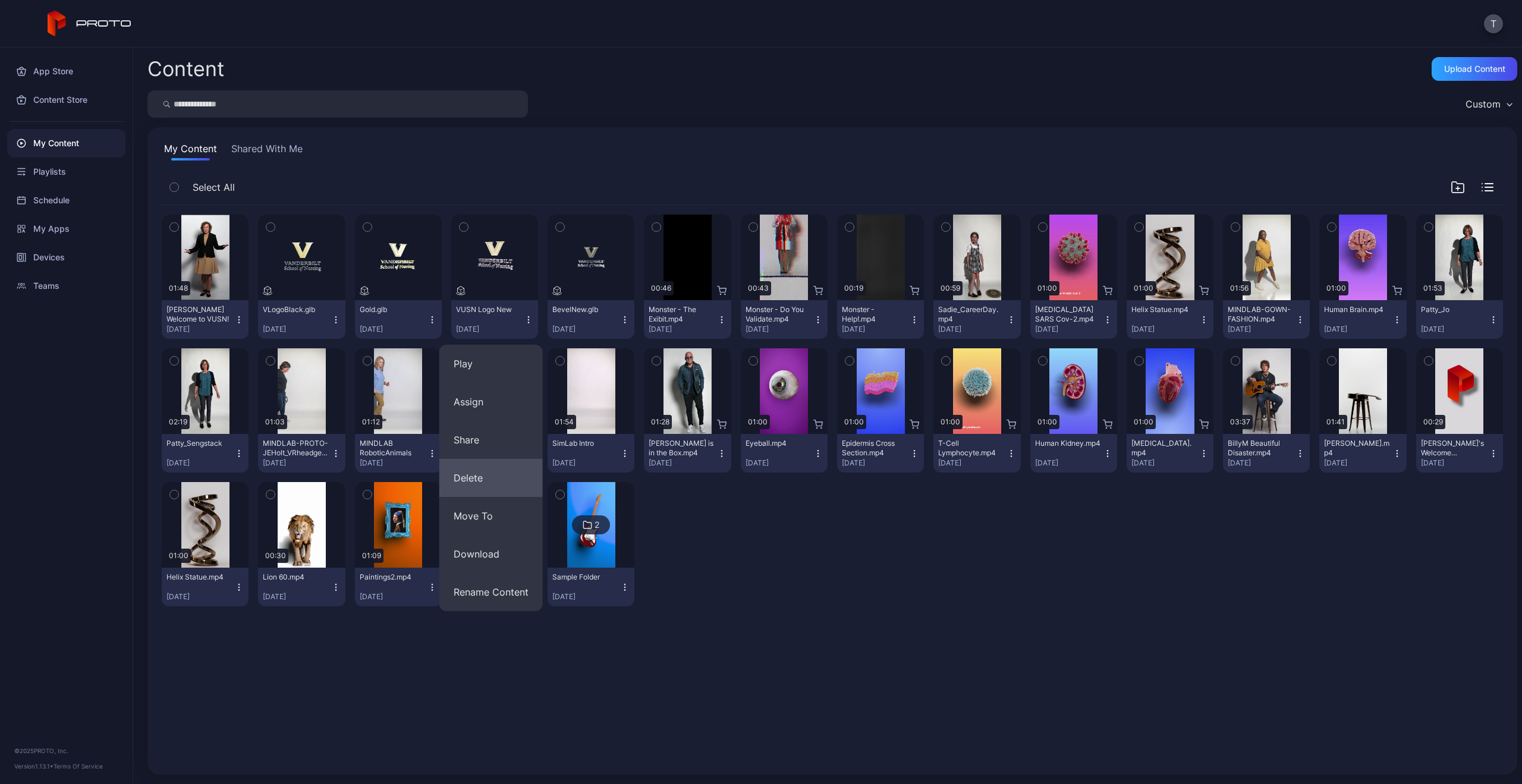
click at [499, 483] on button "Delete" at bounding box center [491, 478] width 103 height 38
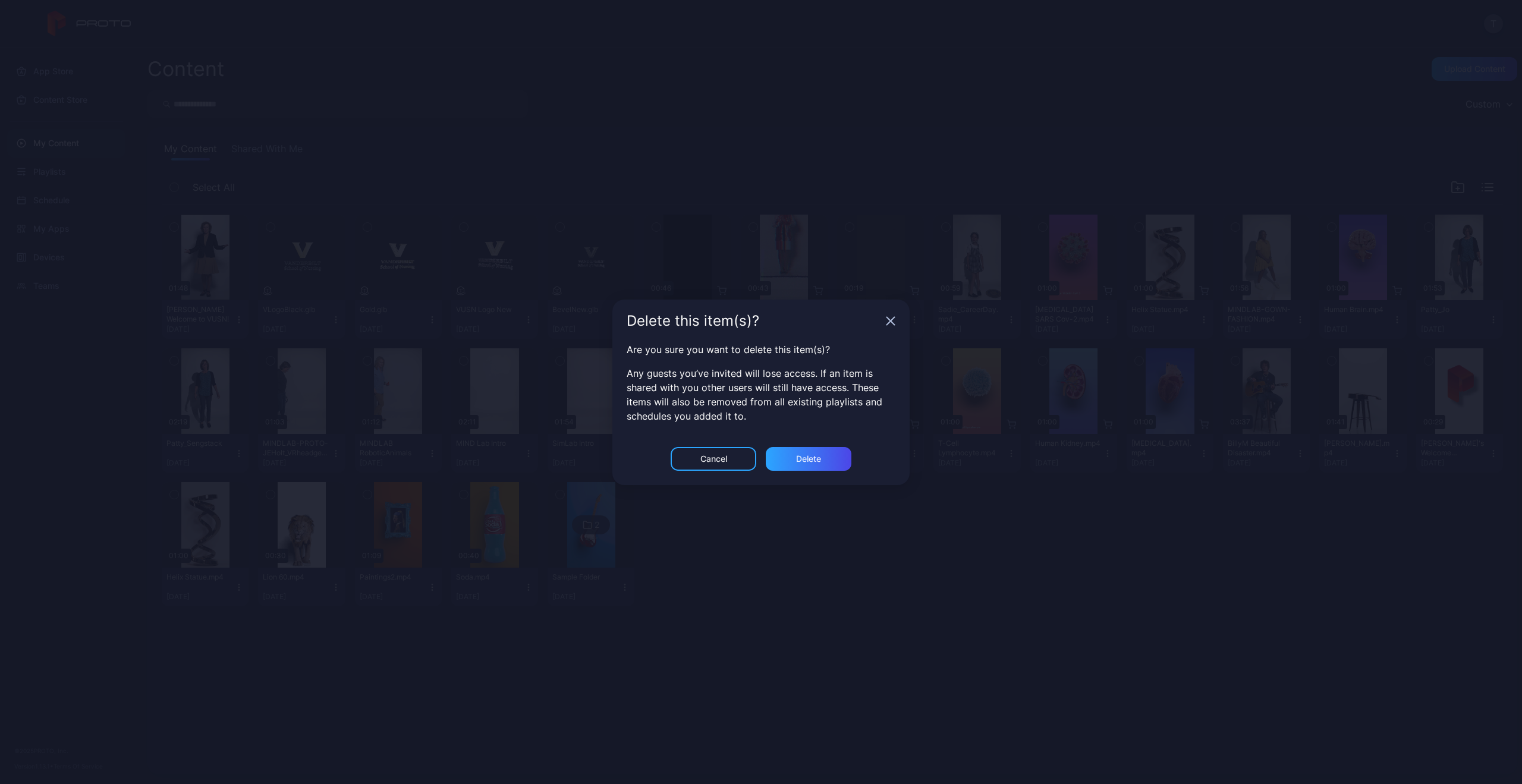
click at [806, 472] on div "Cancel Delete" at bounding box center [761, 466] width 297 height 38
click at [806, 462] on div "Delete" at bounding box center [808, 459] width 25 height 9
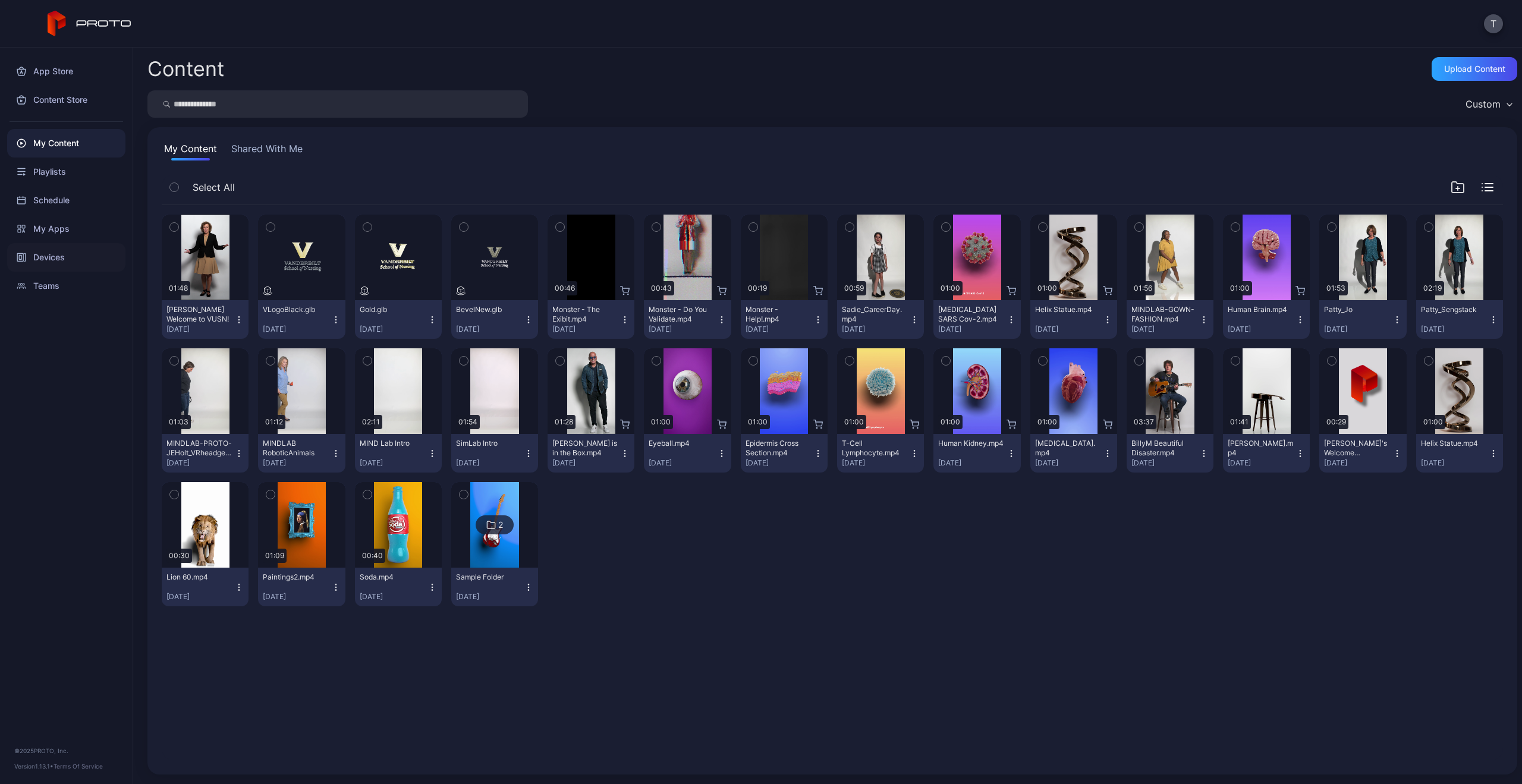
click at [48, 246] on div "Devices" at bounding box center [66, 258] width 118 height 28
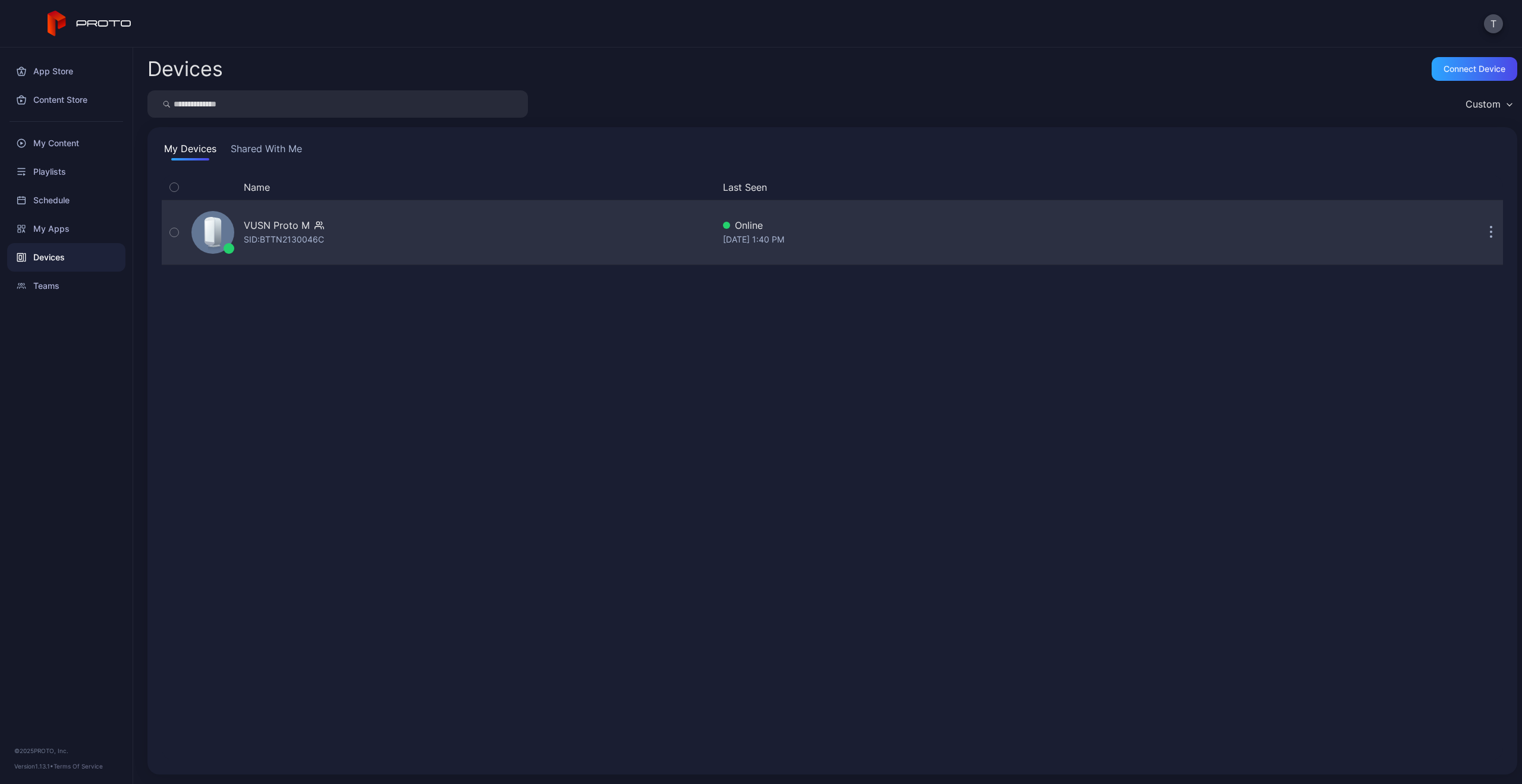
click at [292, 227] on div "VUSN Proto M" at bounding box center [277, 224] width 66 height 14
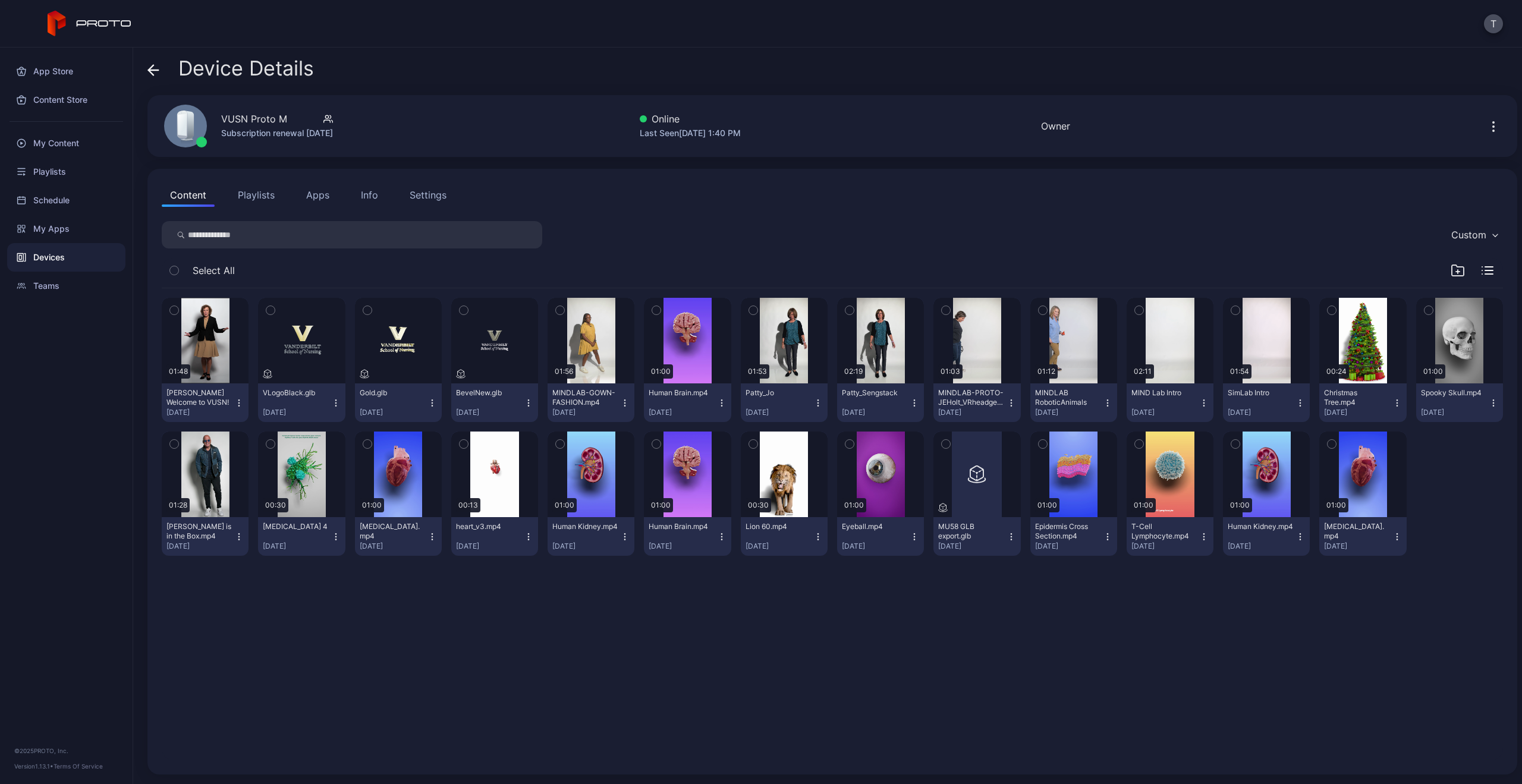
click at [1396, 402] on icon "button" at bounding box center [1396, 402] width 1 height 1
click at [1382, 449] on button "Unassign" at bounding box center [1350, 447] width 101 height 38
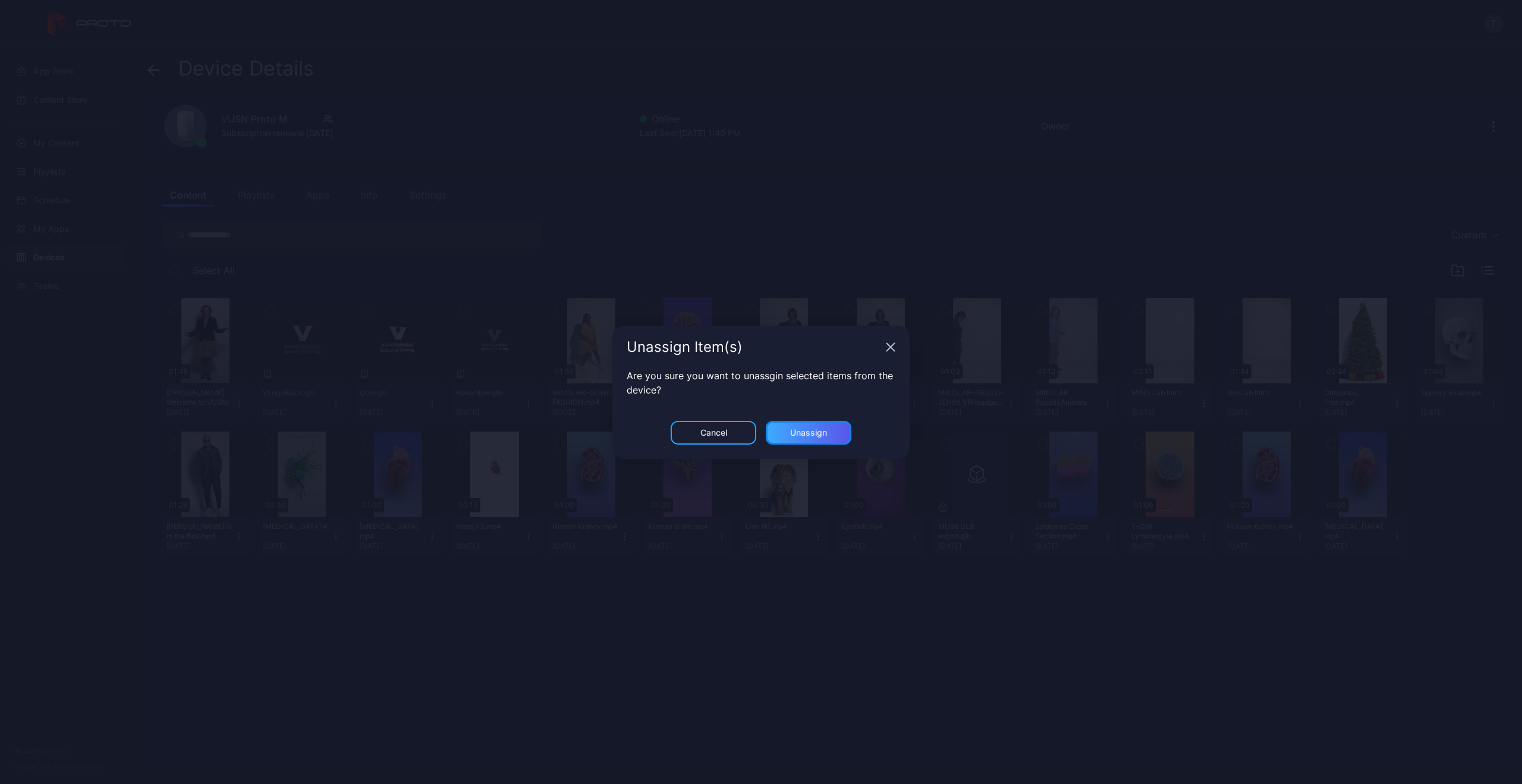
click at [795, 437] on div "Unassign" at bounding box center [808, 433] width 37 height 9
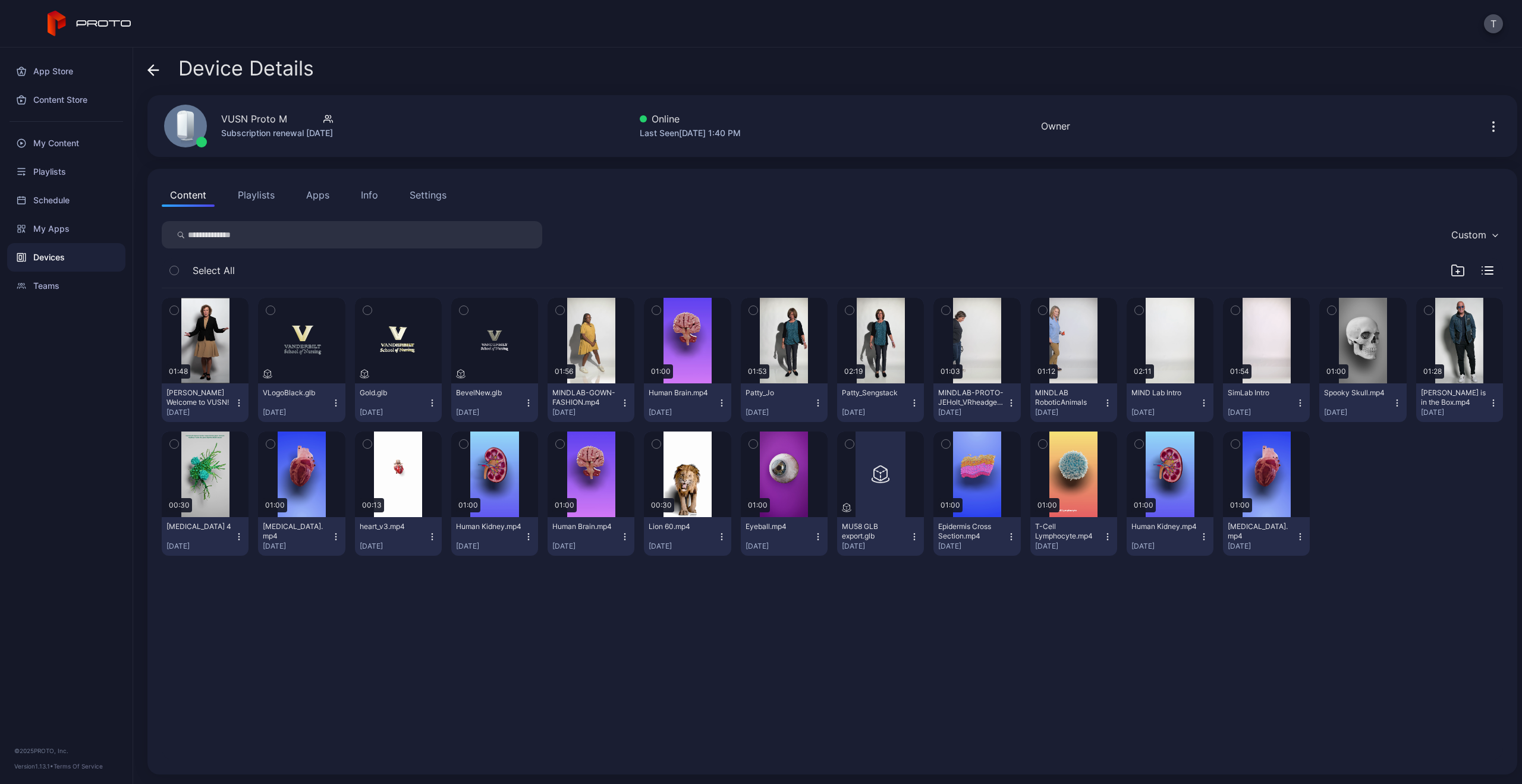
click at [1391, 505] on div at bounding box center [1363, 493] width 87 height 124
